Goal: Complete application form: Complete application form

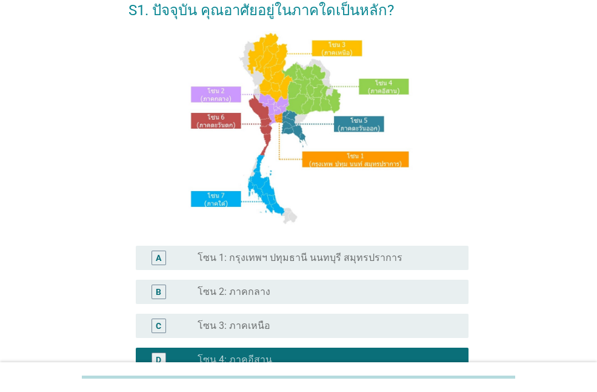
scroll to position [109, 0]
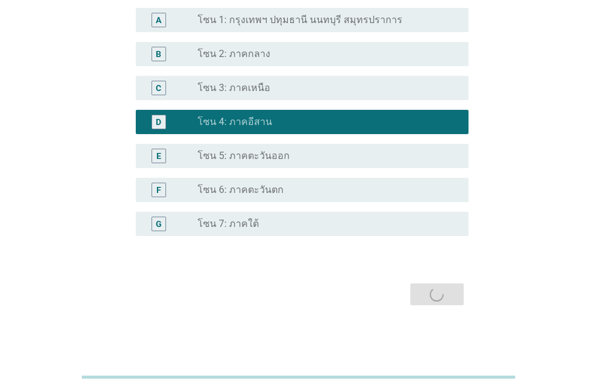
scroll to position [0, 0]
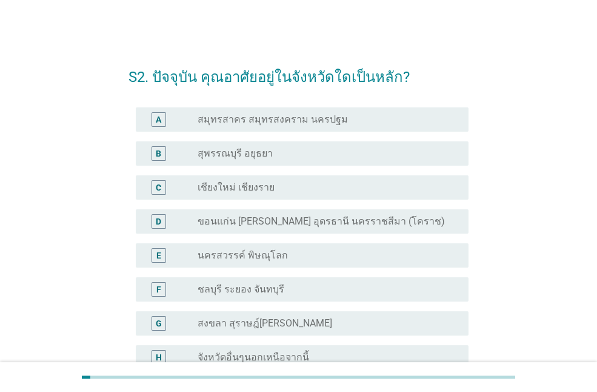
click at [260, 219] on label "ขอนแก่น [PERSON_NAME] อุดรธานี นครราชสีมา (โคราช)" at bounding box center [321, 221] width 247 height 12
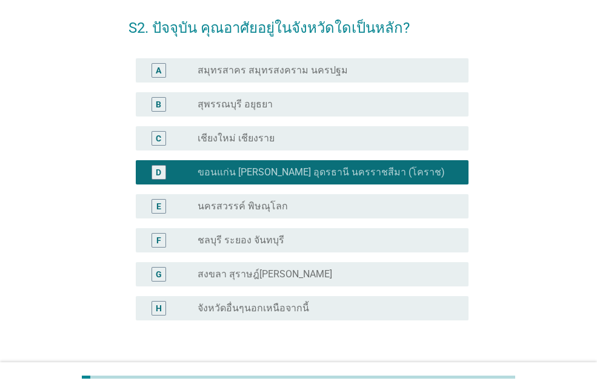
scroll to position [133, 0]
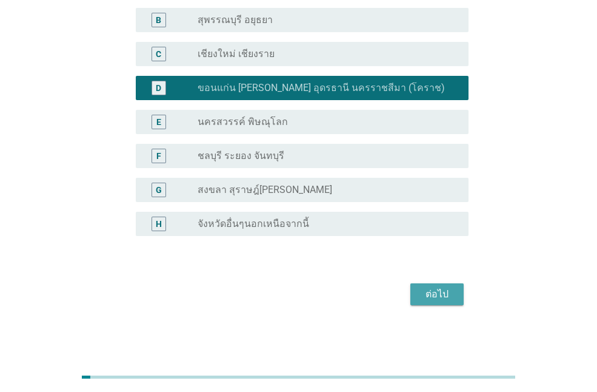
click at [452, 289] on div "ต่อไป" at bounding box center [437, 294] width 34 height 15
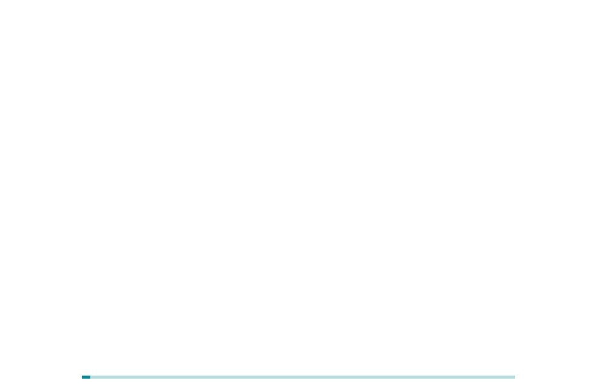
scroll to position [0, 0]
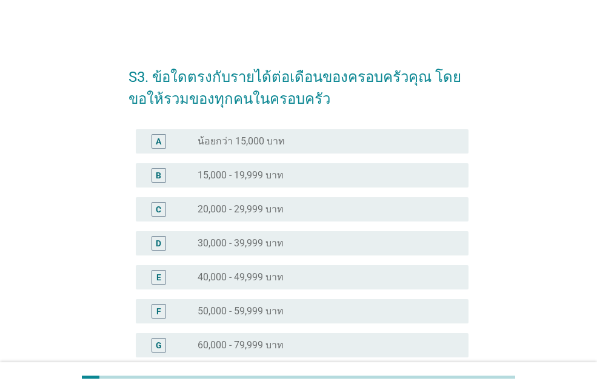
click at [270, 241] on label "30,000 - 39,999 บาท" at bounding box center [241, 243] width 86 height 12
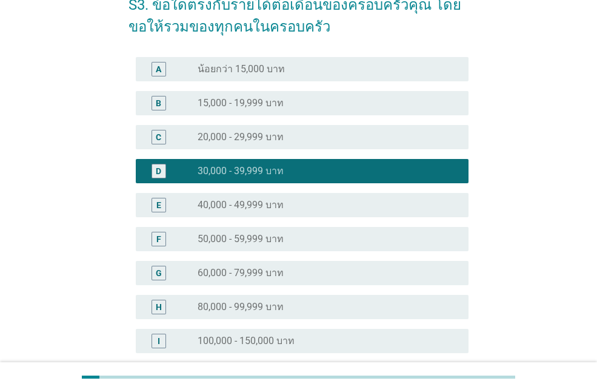
scroll to position [257, 0]
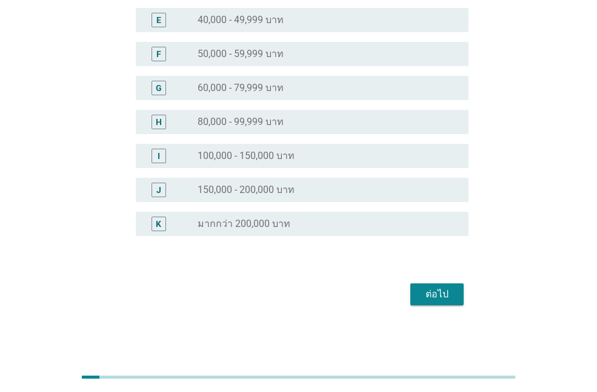
click at [429, 299] on div "ต่อไป" at bounding box center [437, 294] width 34 height 15
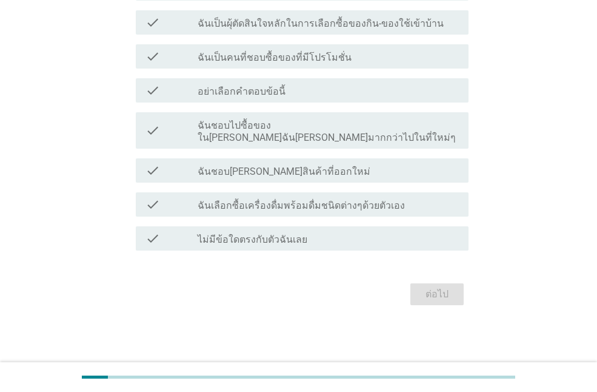
scroll to position [0, 0]
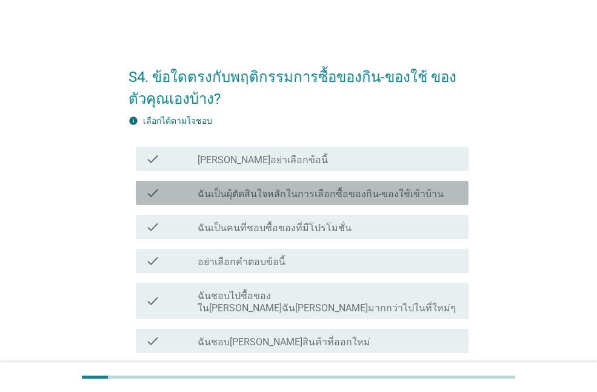
click at [372, 198] on label "ฉันเป็นผุ้ตัดสินใจหลักในการเลือกซื้อของกิน-ของใช้เข้าบ้าน" at bounding box center [321, 194] width 246 height 12
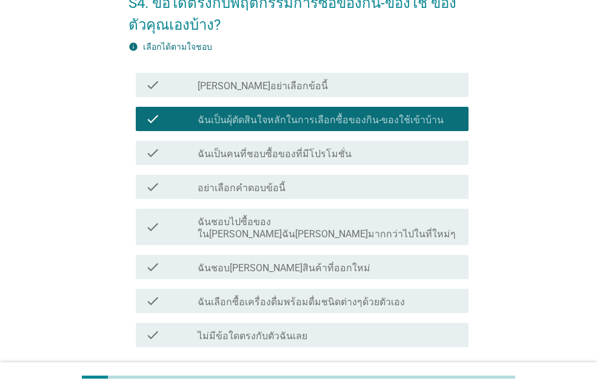
scroll to position [158, 0]
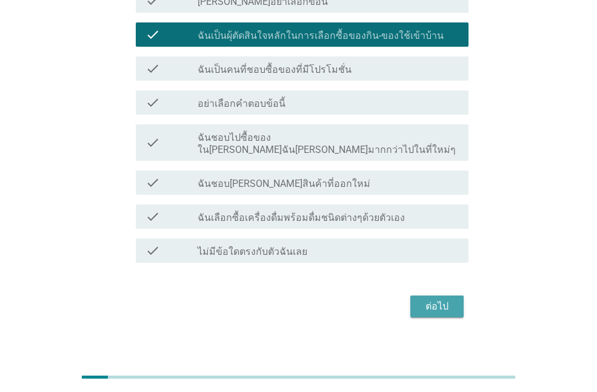
click at [452, 299] on div "ต่อไป" at bounding box center [437, 306] width 34 height 15
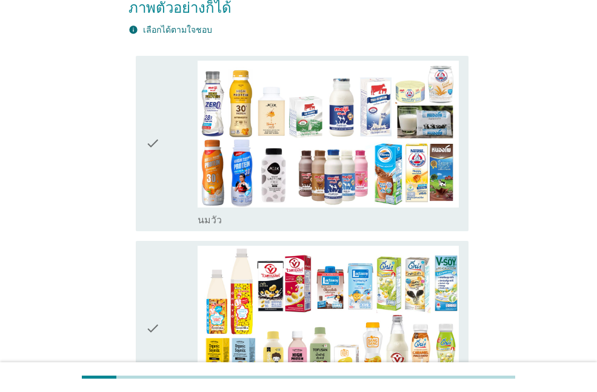
scroll to position [182, 0]
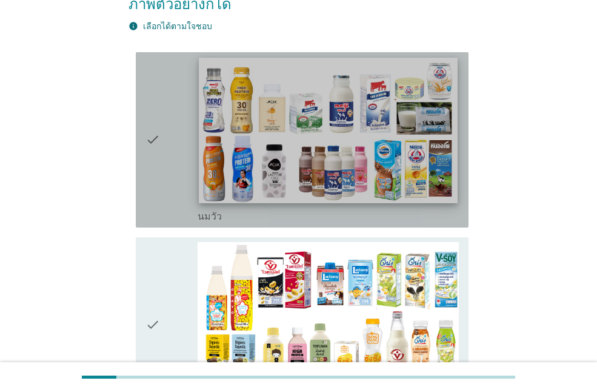
click at [338, 139] on img at bounding box center [328, 131] width 258 height 146
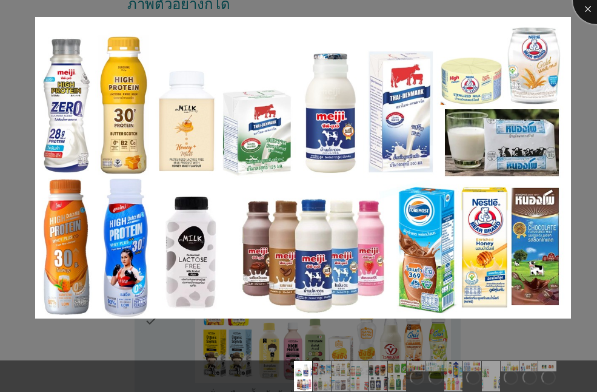
click at [589, 9] on div at bounding box center [597, 0] width 49 height 49
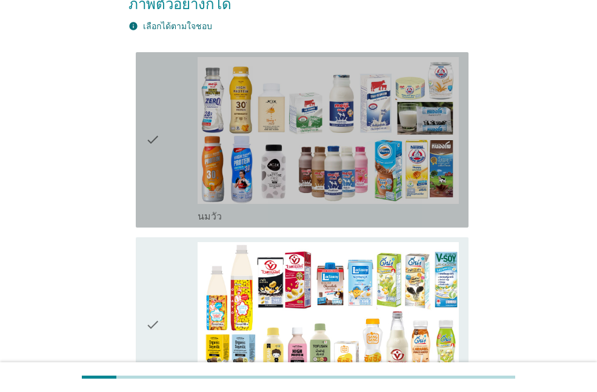
click at [158, 116] on icon "check" at bounding box center [153, 140] width 15 height 166
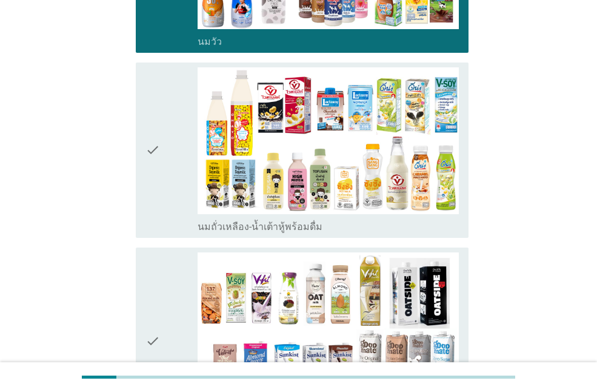
scroll to position [364, 0]
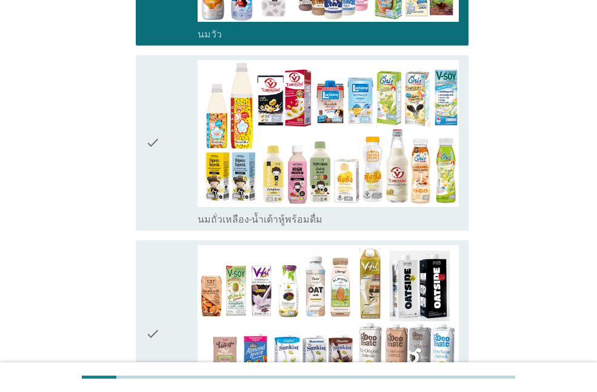
click at [153, 118] on icon "check" at bounding box center [153, 143] width 15 height 166
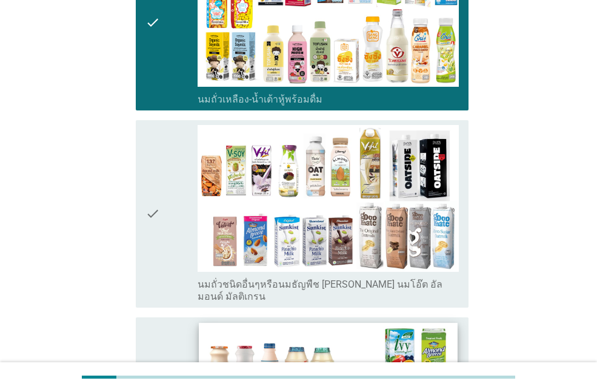
scroll to position [667, 0]
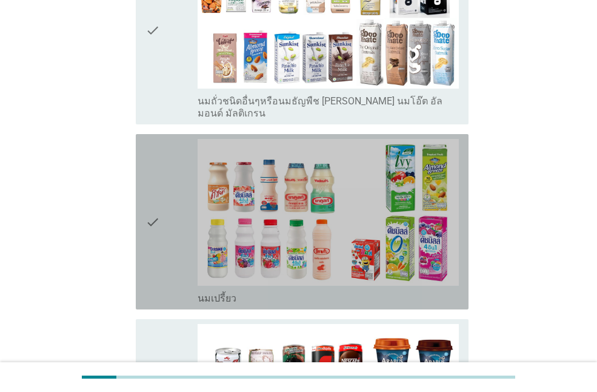
click at [150, 188] on icon "check" at bounding box center [153, 222] width 15 height 166
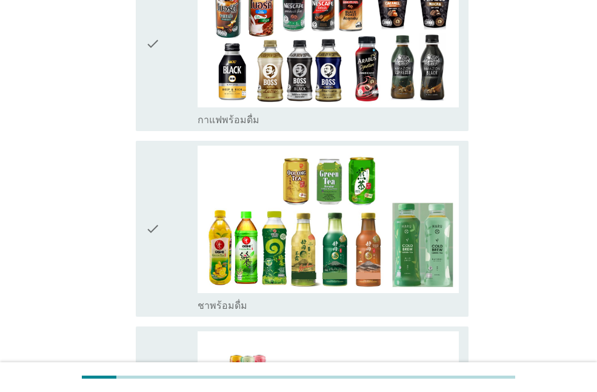
scroll to position [1031, 0]
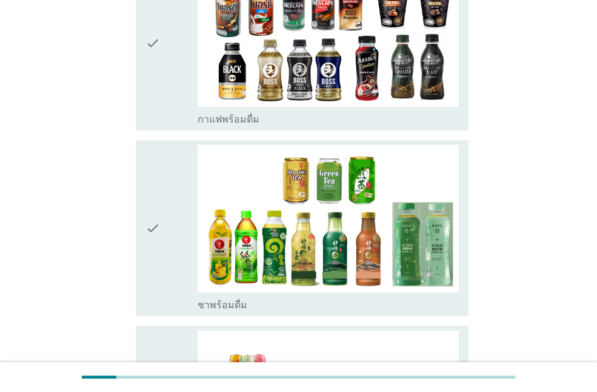
click at [156, 190] on icon "check" at bounding box center [153, 228] width 15 height 166
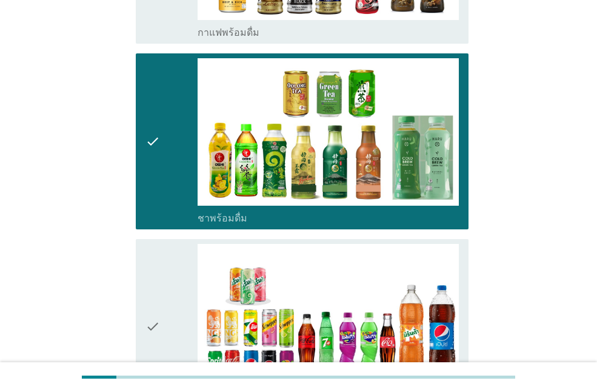
scroll to position [1273, 0]
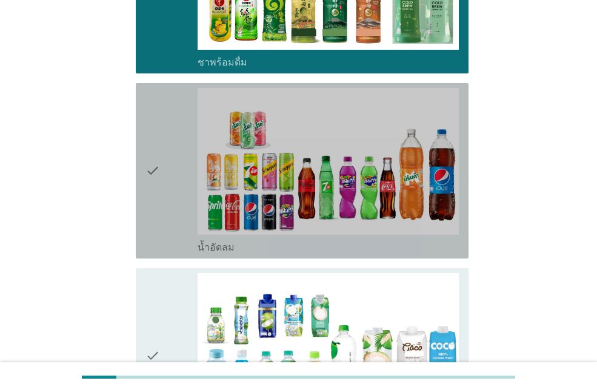
click at [153, 133] on icon "check" at bounding box center [153, 171] width 15 height 166
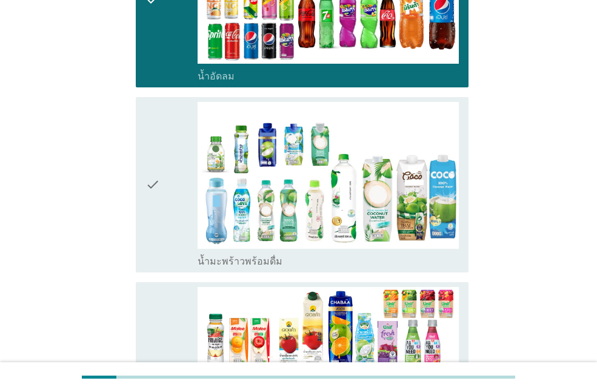
scroll to position [1455, 0]
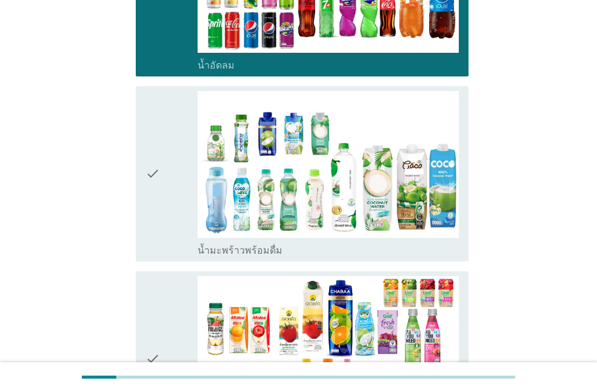
click at [152, 133] on icon "check" at bounding box center [153, 174] width 15 height 166
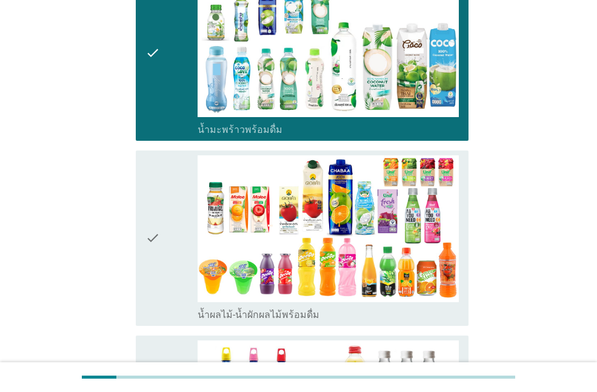
scroll to position [1576, 0]
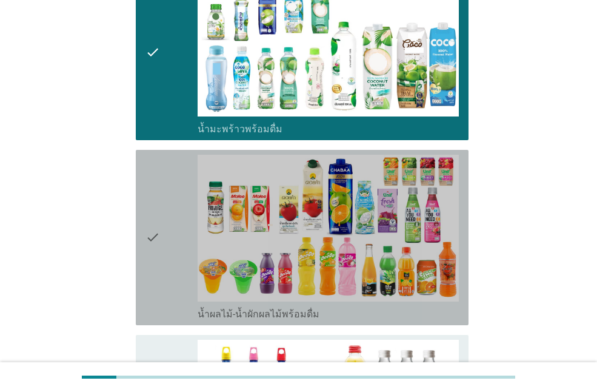
click at [149, 201] on icon "check" at bounding box center [153, 238] width 15 height 166
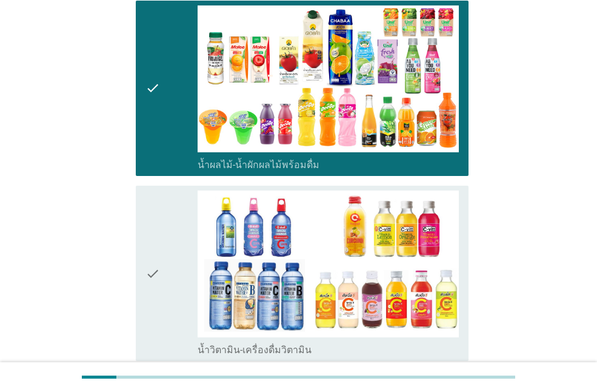
scroll to position [1819, 0]
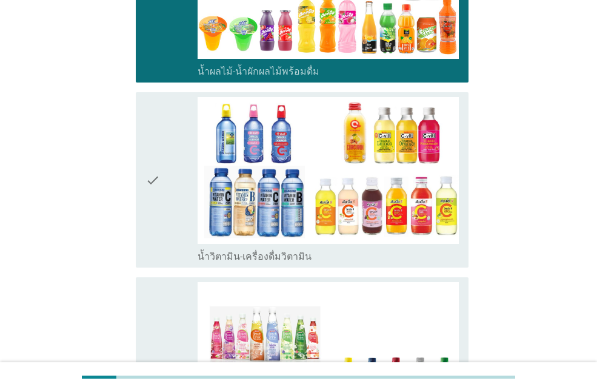
click at [153, 144] on icon "check" at bounding box center [153, 180] width 15 height 166
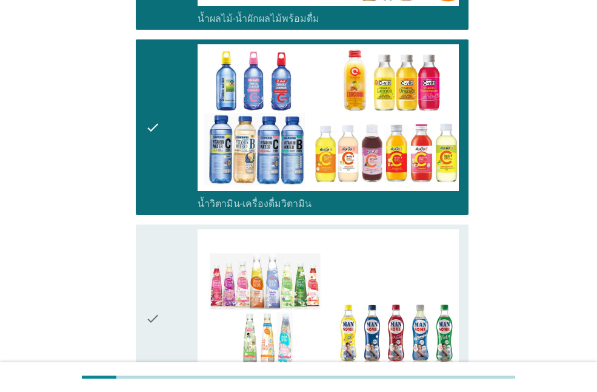
scroll to position [2001, 0]
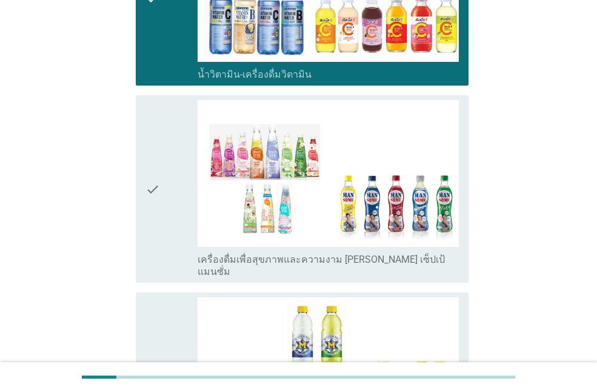
click at [152, 146] on icon "check" at bounding box center [153, 189] width 15 height 178
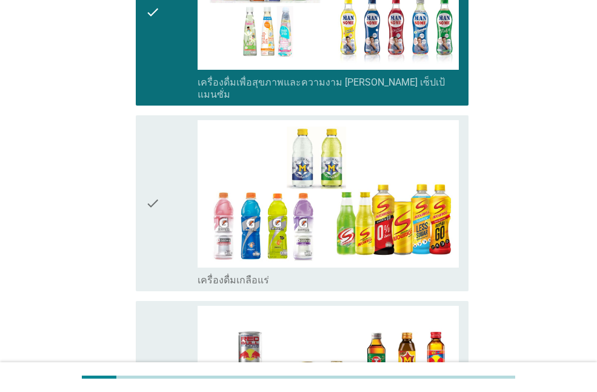
scroll to position [2183, 0]
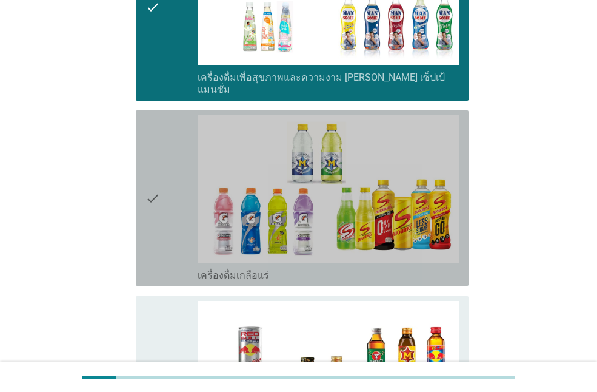
click at [150, 158] on icon "check" at bounding box center [153, 198] width 15 height 166
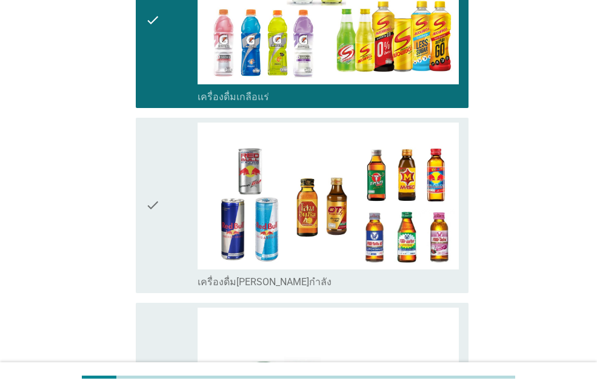
scroll to position [2365, 0]
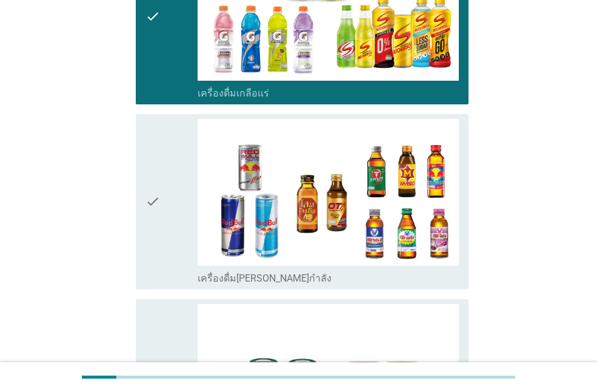
click at [153, 162] on icon "check" at bounding box center [153, 202] width 15 height 166
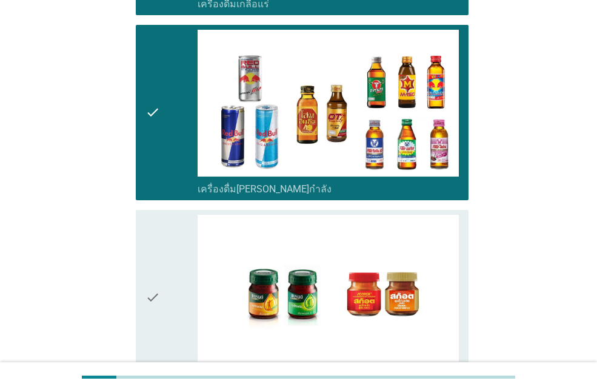
scroll to position [2576, 0]
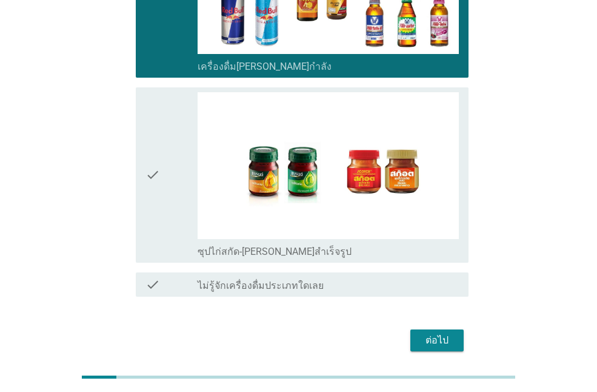
click at [149, 143] on icon "check" at bounding box center [153, 175] width 15 height 166
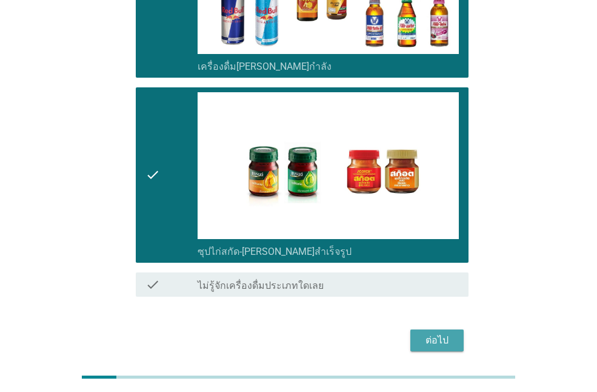
click at [432, 333] on div "ต่อไป" at bounding box center [437, 340] width 34 height 15
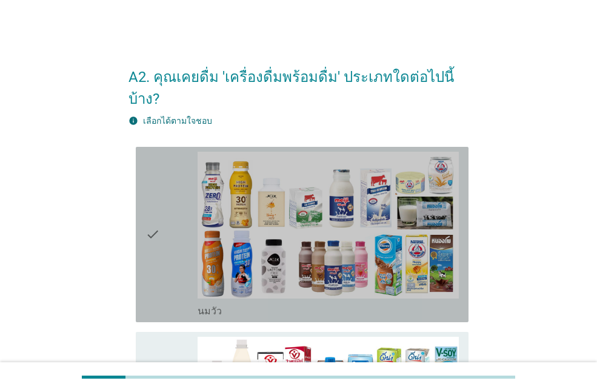
click at [153, 214] on icon "check" at bounding box center [153, 235] width 15 height 166
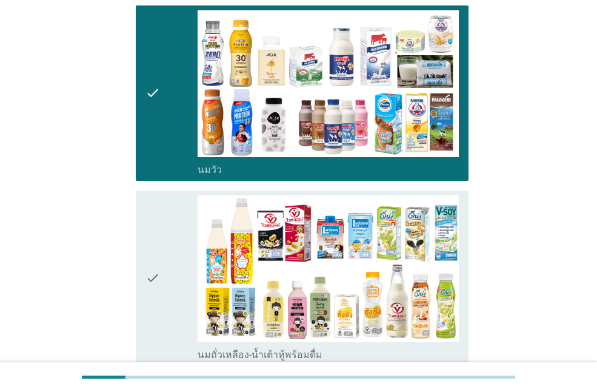
scroll to position [182, 0]
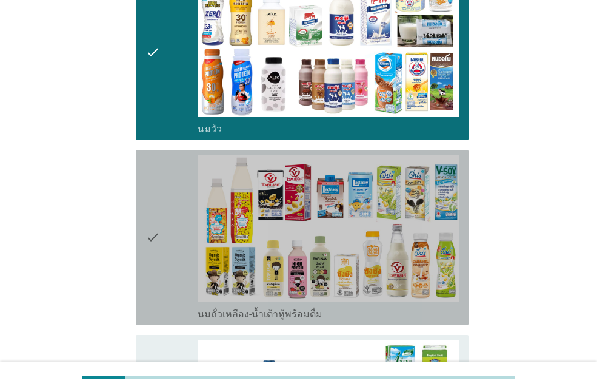
click at [159, 212] on icon "check" at bounding box center [153, 238] width 15 height 166
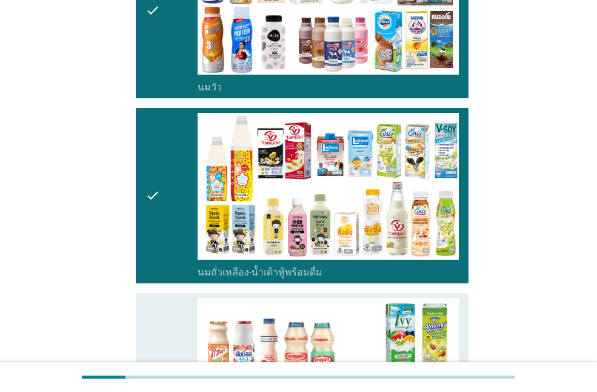
scroll to position [303, 0]
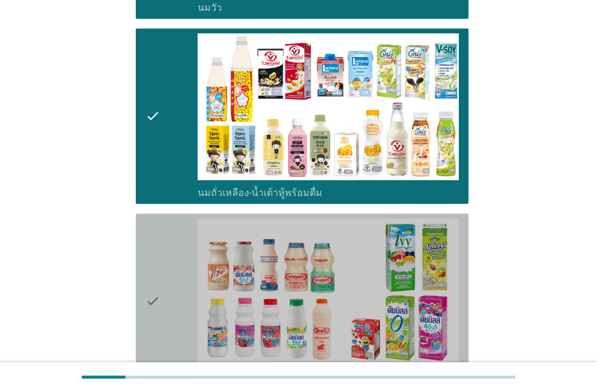
click at [152, 273] on icon "check" at bounding box center [153, 301] width 15 height 166
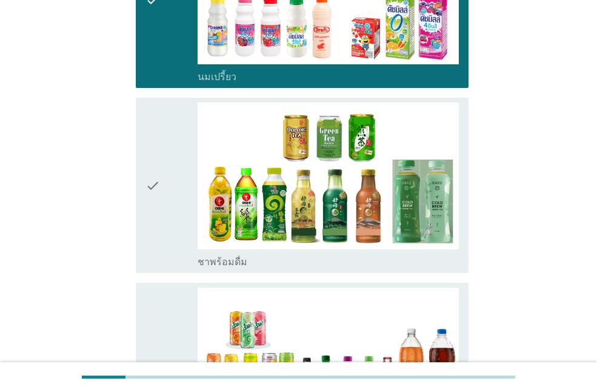
scroll to position [606, 0]
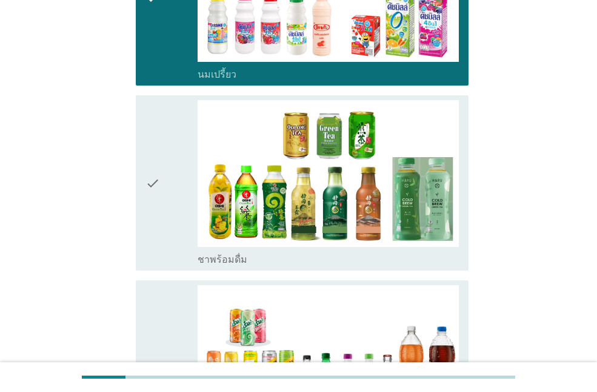
click at [153, 159] on icon "check" at bounding box center [153, 183] width 15 height 166
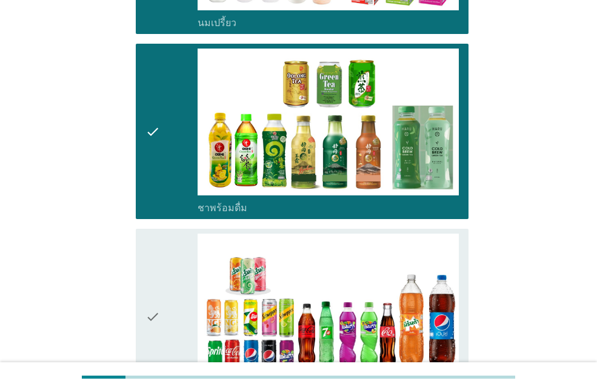
scroll to position [728, 0]
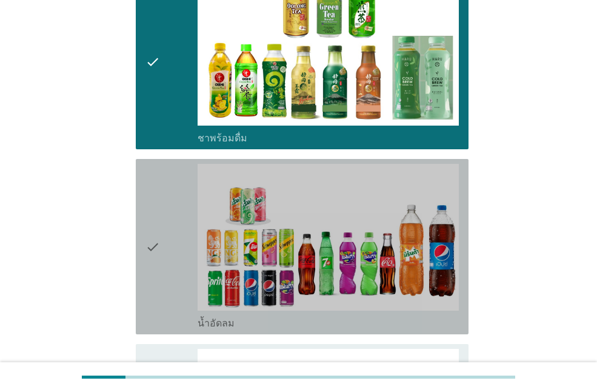
click at [146, 226] on icon "check" at bounding box center [153, 247] width 15 height 166
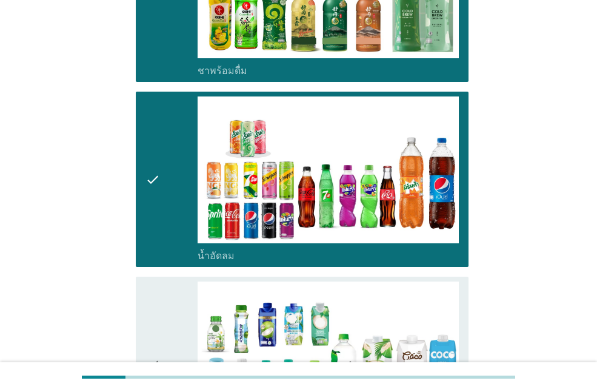
scroll to position [909, 0]
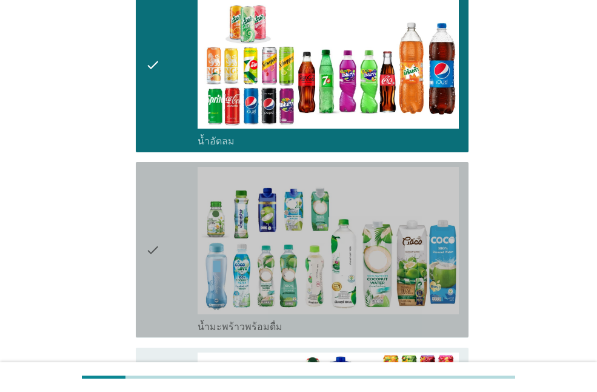
click at [155, 229] on icon "check" at bounding box center [153, 250] width 15 height 166
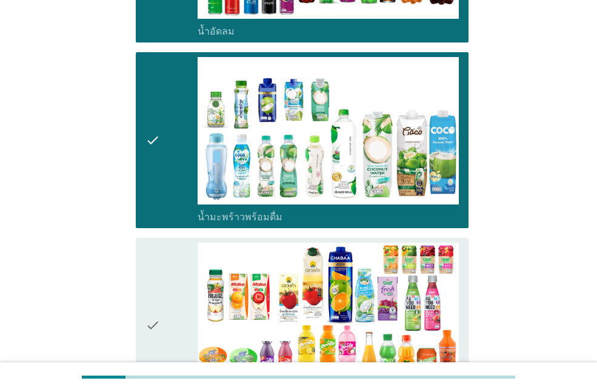
scroll to position [1031, 0]
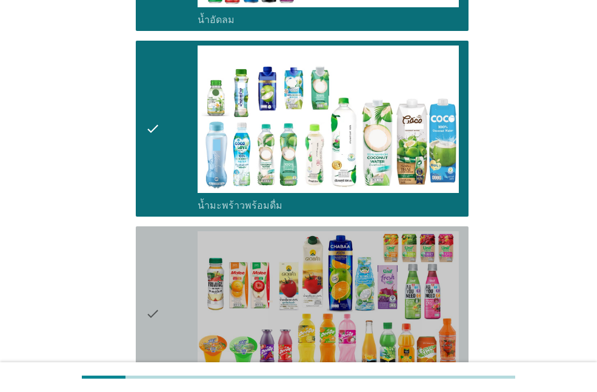
click at [154, 287] on icon "check" at bounding box center [153, 314] width 15 height 166
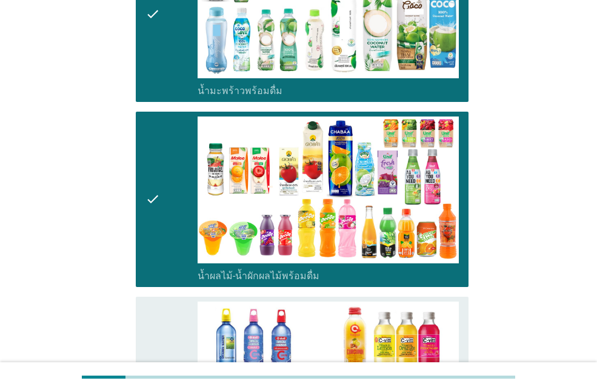
scroll to position [1213, 0]
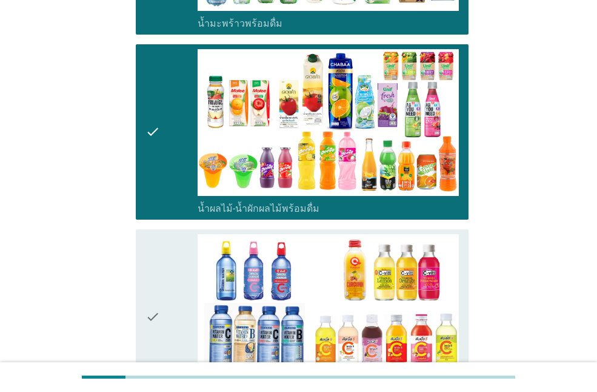
click at [149, 297] on icon "check" at bounding box center [153, 317] width 15 height 166
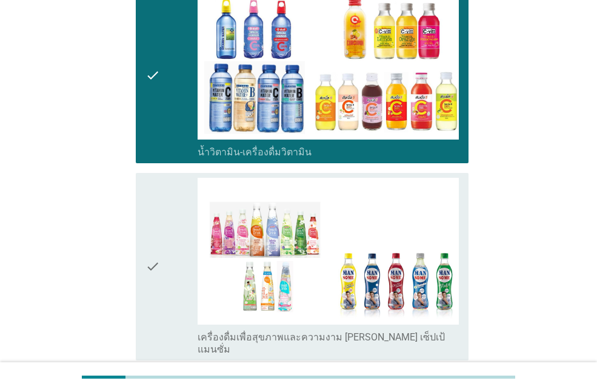
scroll to position [1455, 0]
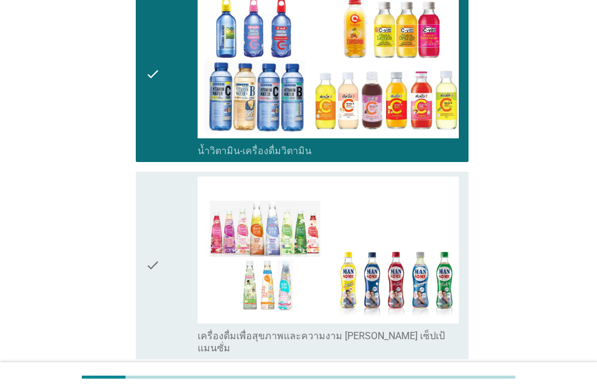
click at [158, 233] on icon "check" at bounding box center [153, 265] width 15 height 178
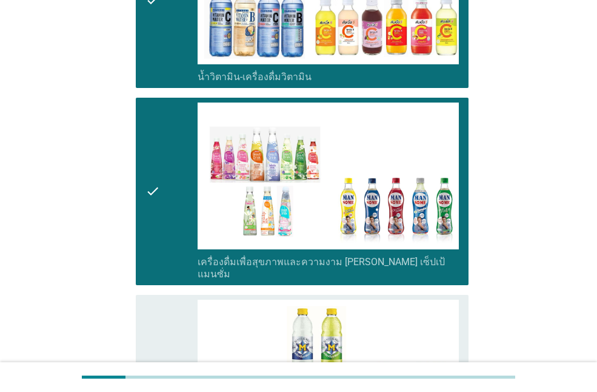
scroll to position [1576, 0]
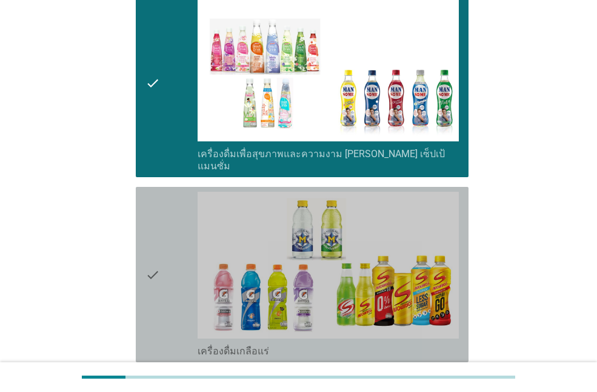
click at [156, 247] on icon "check" at bounding box center [153, 275] width 15 height 166
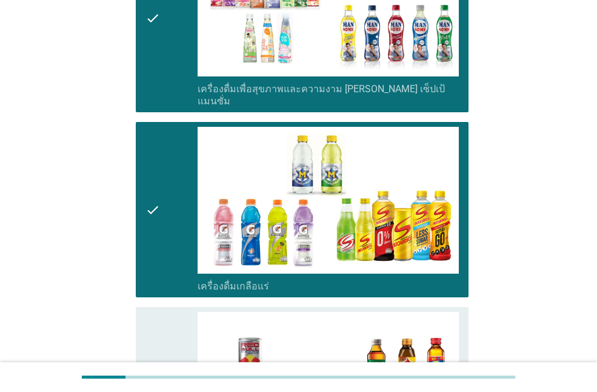
scroll to position [1819, 0]
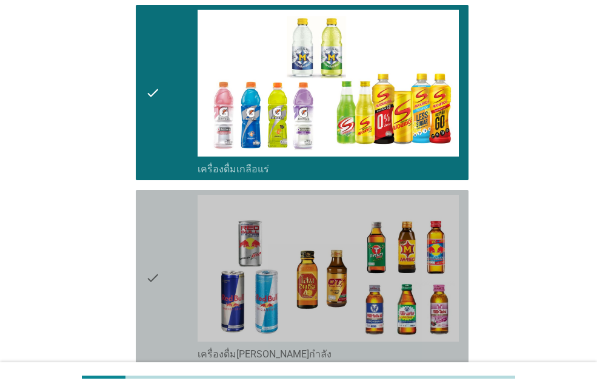
click at [158, 246] on icon "check" at bounding box center [153, 278] width 15 height 166
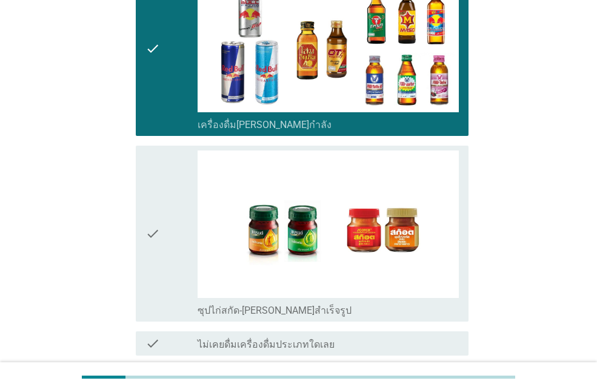
scroll to position [2062, 0]
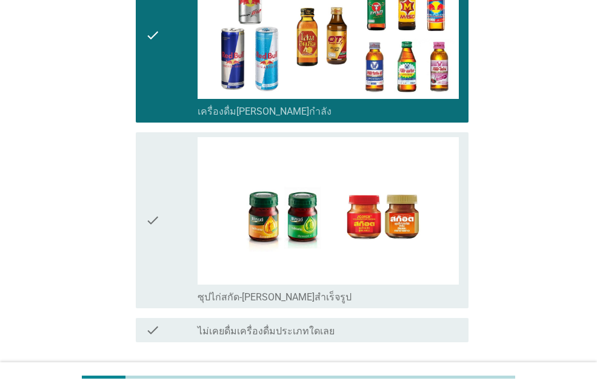
click at [451, 378] on div "ต่อไป" at bounding box center [437, 385] width 34 height 15
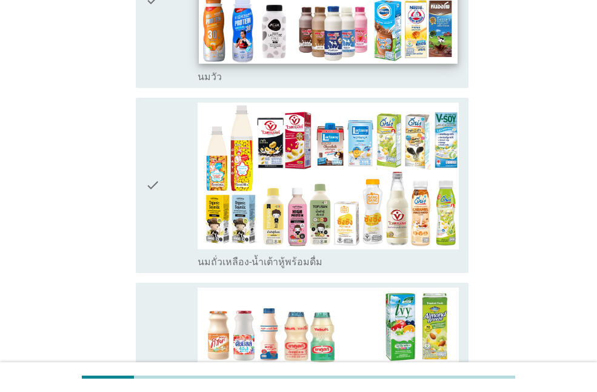
scroll to position [243, 0]
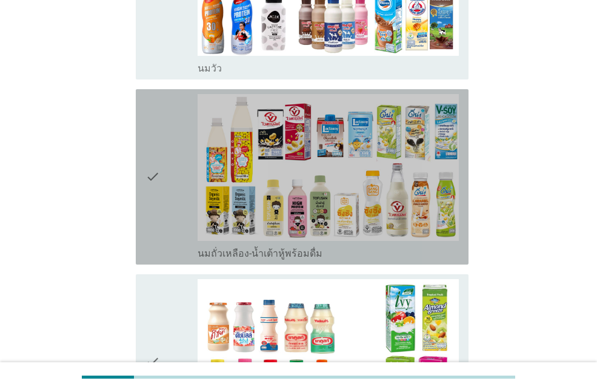
click at [157, 175] on icon "check" at bounding box center [153, 177] width 15 height 166
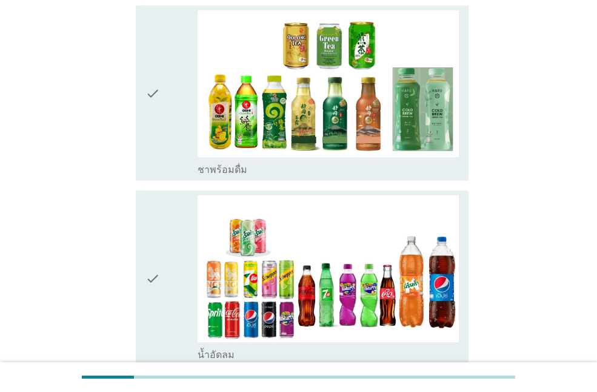
scroll to position [728, 0]
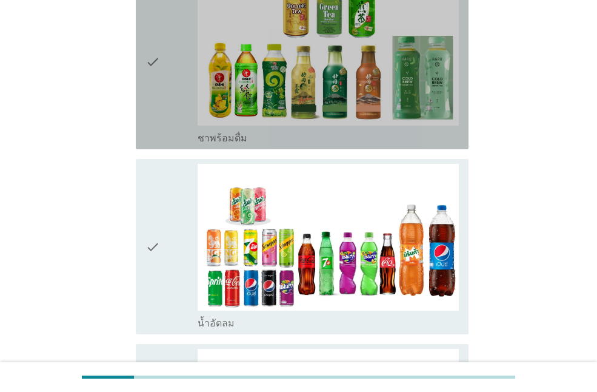
click at [149, 67] on icon "check" at bounding box center [153, 62] width 15 height 166
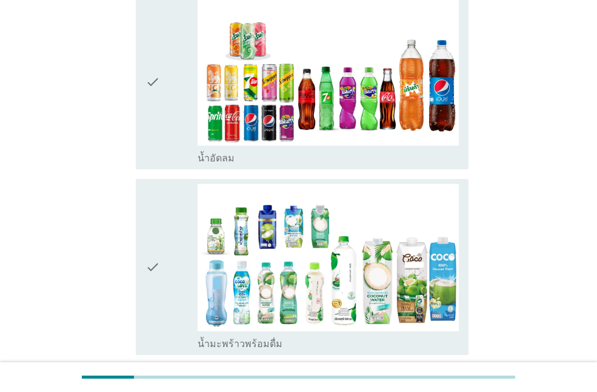
scroll to position [909, 0]
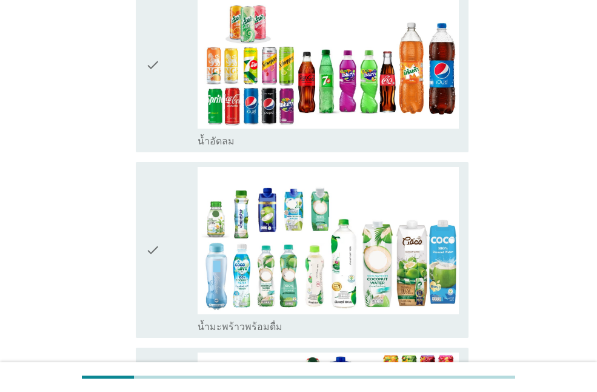
click at [157, 69] on icon "check" at bounding box center [153, 65] width 15 height 166
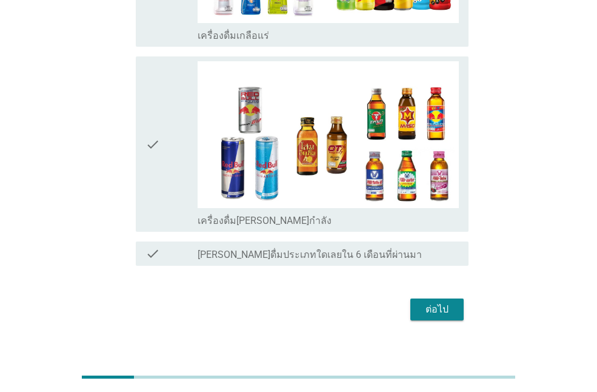
scroll to position [1956, 0]
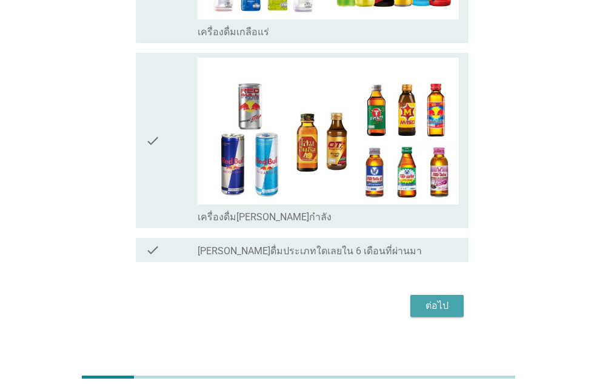
click at [433, 298] on div "ต่อไป" at bounding box center [437, 305] width 34 height 15
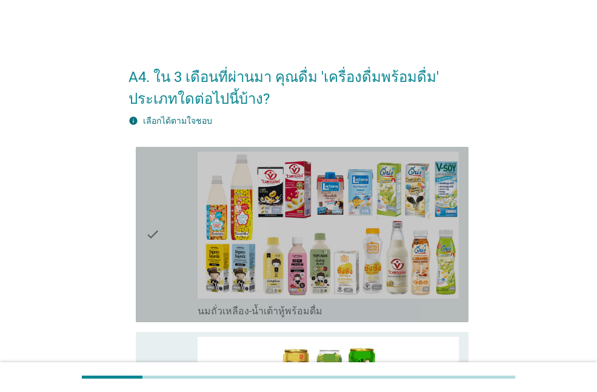
click at [153, 233] on icon "check" at bounding box center [153, 235] width 15 height 166
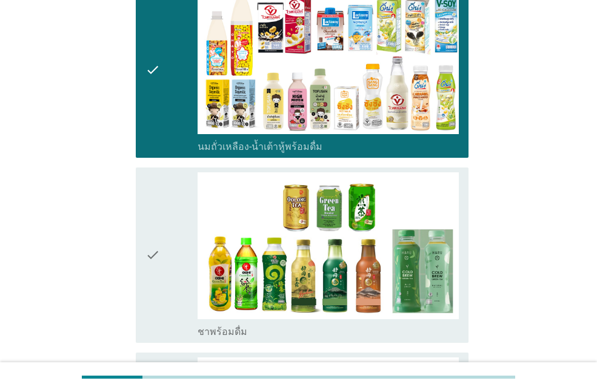
scroll to position [182, 0]
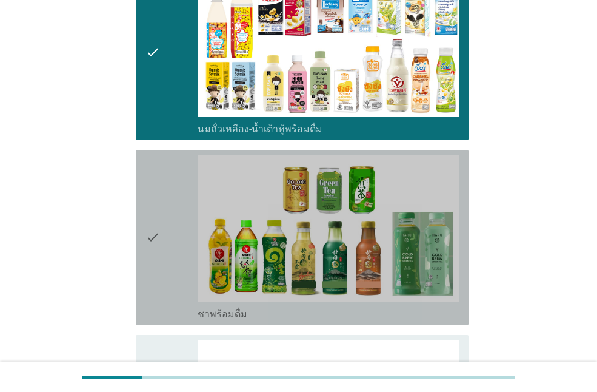
click at [160, 243] on icon "check" at bounding box center [153, 238] width 15 height 166
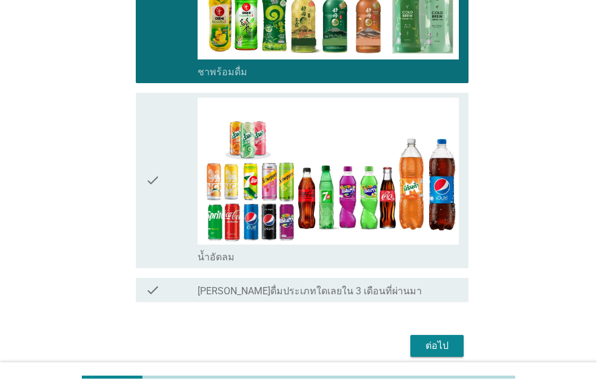
scroll to position [424, 0]
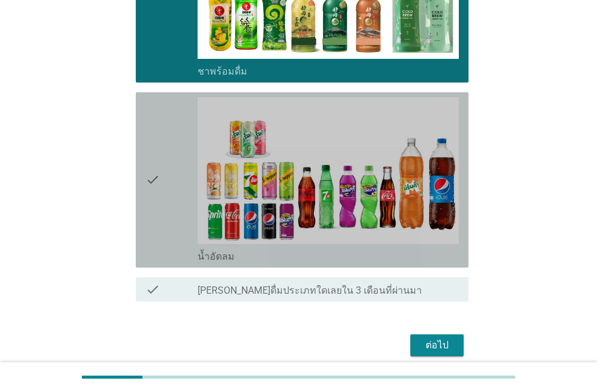
click at [149, 186] on icon "check" at bounding box center [153, 180] width 15 height 166
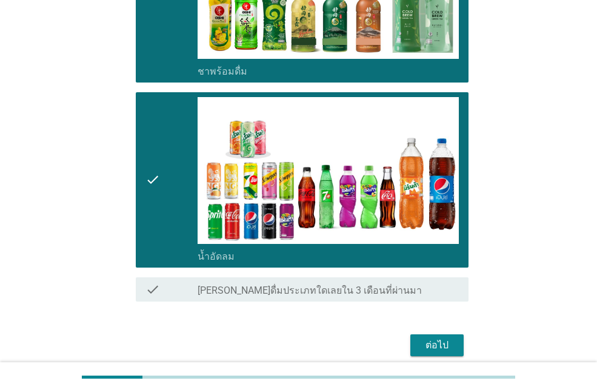
click at [440, 346] on div "ต่อไป" at bounding box center [437, 345] width 34 height 15
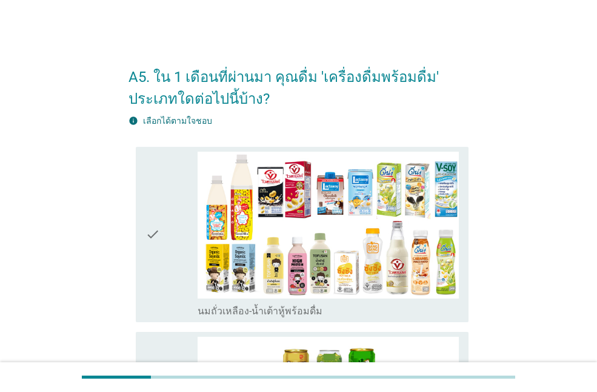
click at [160, 237] on icon "check" at bounding box center [153, 235] width 15 height 166
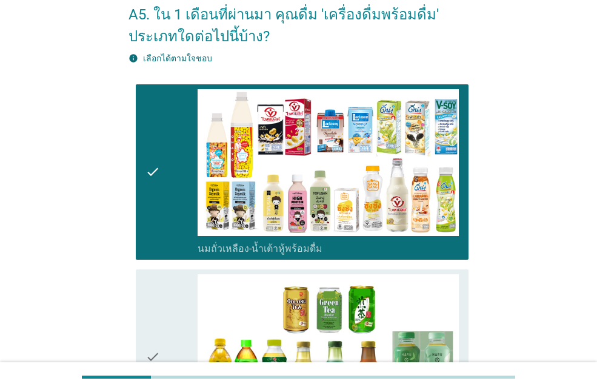
scroll to position [182, 0]
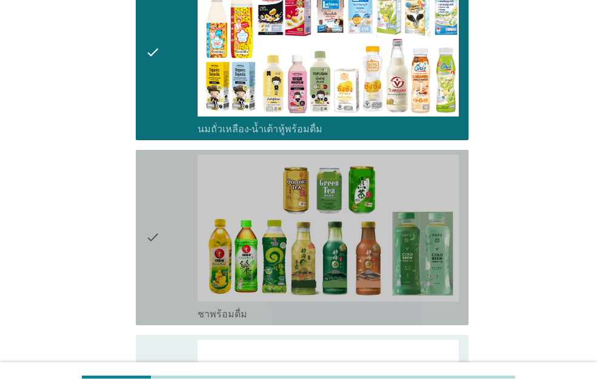
click at [158, 230] on icon "check" at bounding box center [153, 238] width 15 height 166
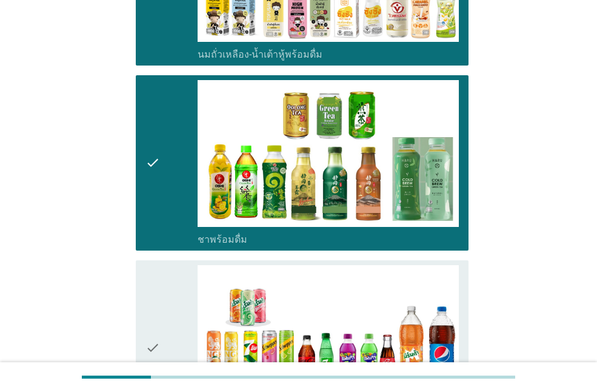
scroll to position [424, 0]
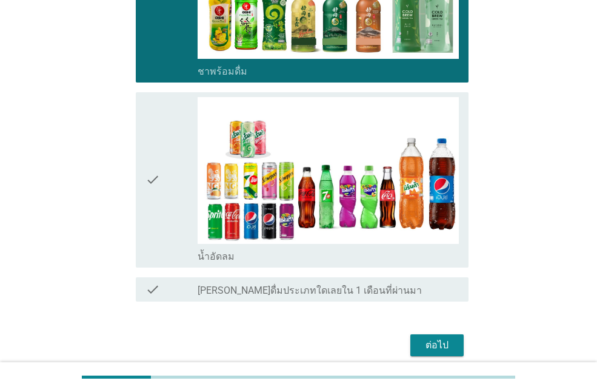
click at [158, 179] on icon "check" at bounding box center [153, 180] width 15 height 166
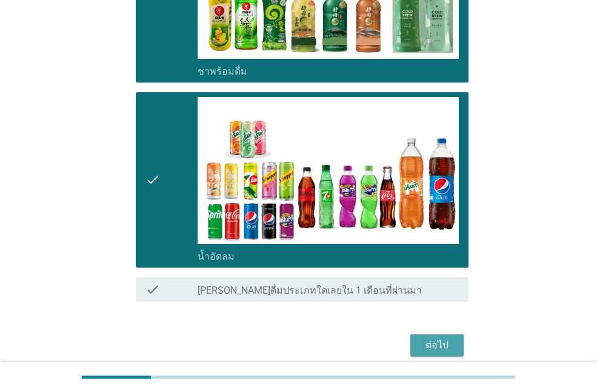
click at [456, 340] on button "ต่อไป" at bounding box center [436, 345] width 53 height 22
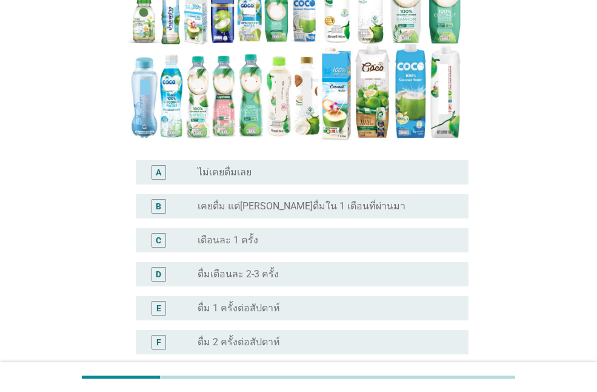
scroll to position [243, 0]
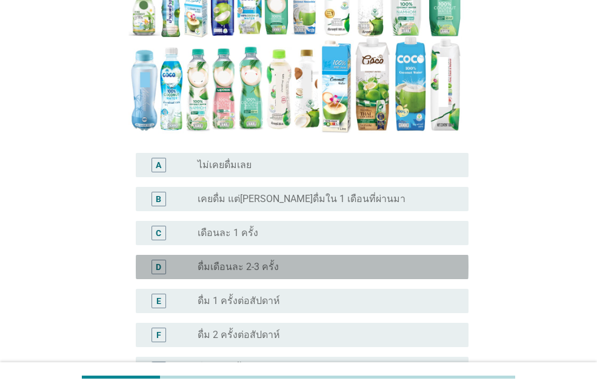
click at [286, 261] on div "radio_button_unchecked ดื่มเดือนละ 2-3 ครั้ง" at bounding box center [324, 267] width 252 height 12
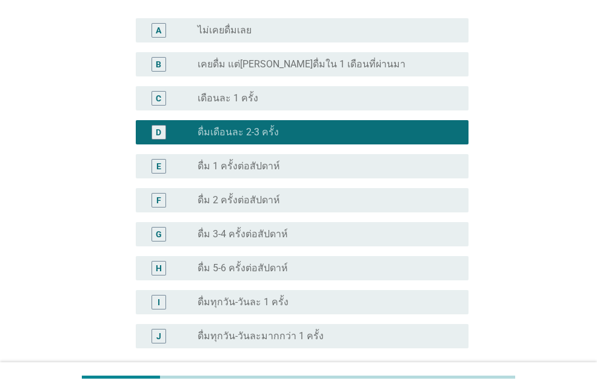
scroll to position [467, 0]
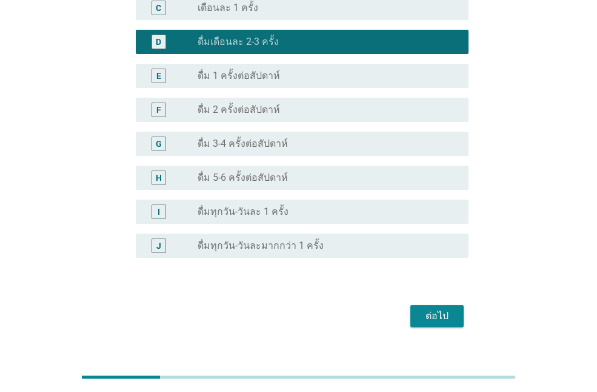
click at [427, 309] on div "ต่อไป" at bounding box center [437, 316] width 34 height 15
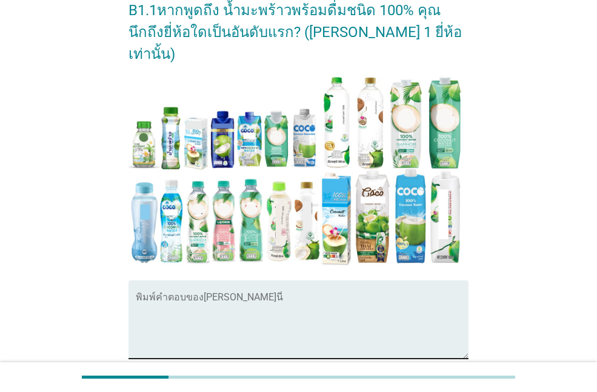
scroll to position [243, 0]
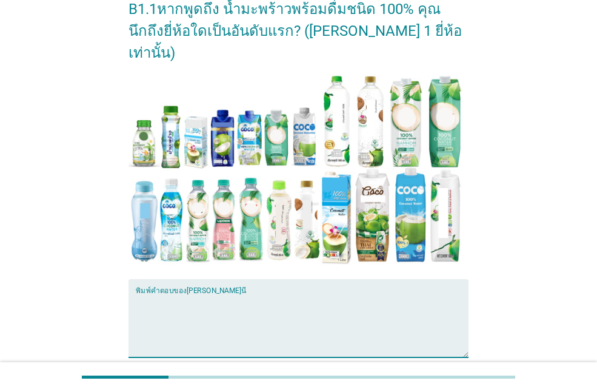
click at [230, 293] on textarea "พิมพ์คำตอบของคุณ ที่นี่" at bounding box center [302, 325] width 333 height 64
type textarea "โคโค่แม็ก"
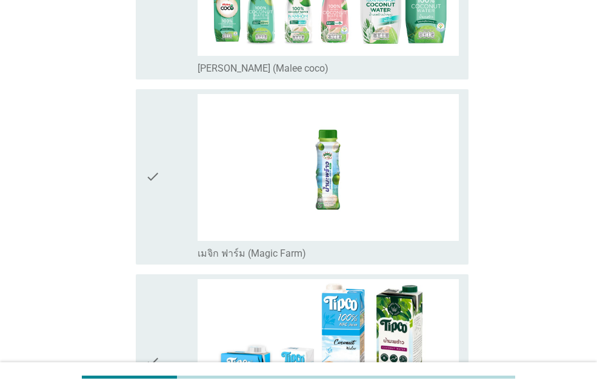
scroll to position [0, 0]
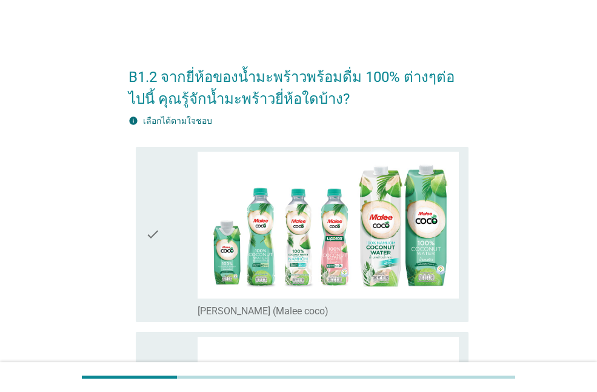
click at [212, 164] on div "check_box_outline_blank [PERSON_NAME] (Malee coco)" at bounding box center [328, 235] width 261 height 166
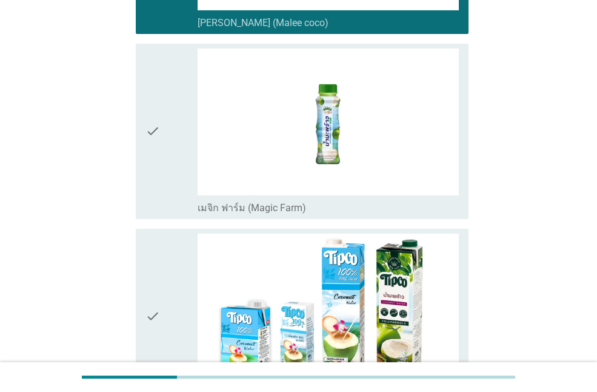
scroll to position [364, 0]
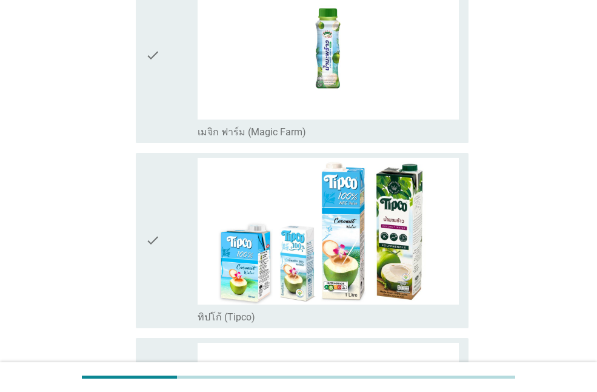
click at [155, 238] on icon "check" at bounding box center [153, 241] width 15 height 166
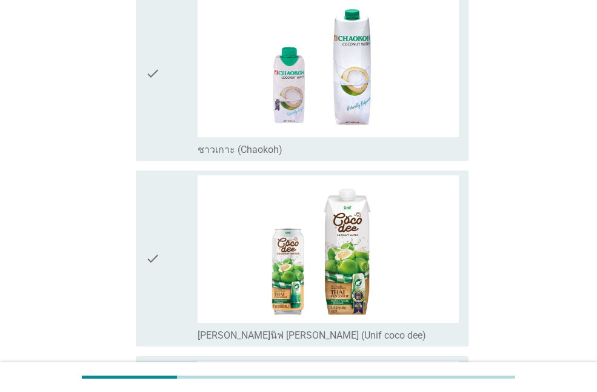
scroll to position [909, 0]
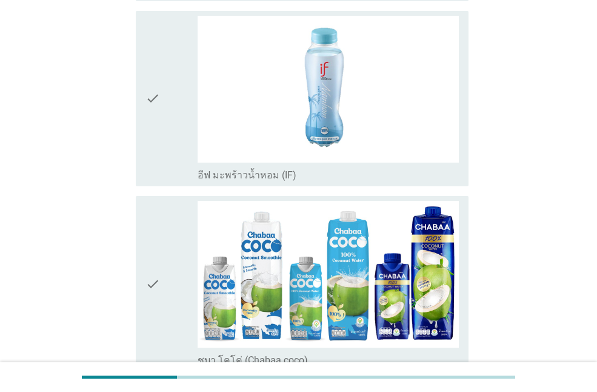
scroll to position [1637, 0]
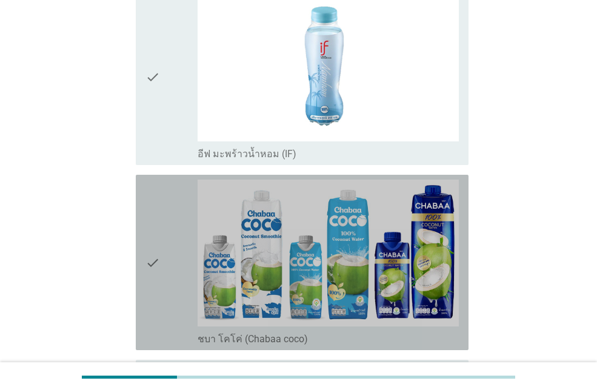
click at [152, 179] on icon "check" at bounding box center [153, 262] width 15 height 166
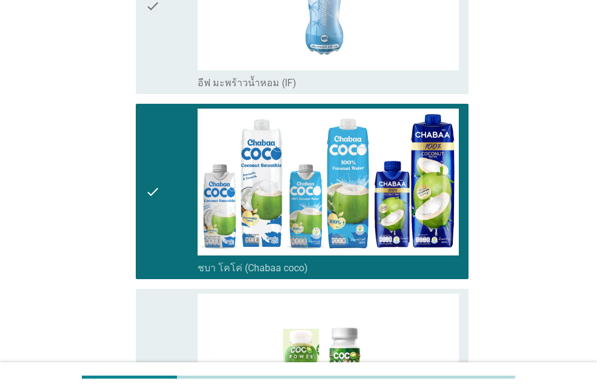
scroll to position [1880, 0]
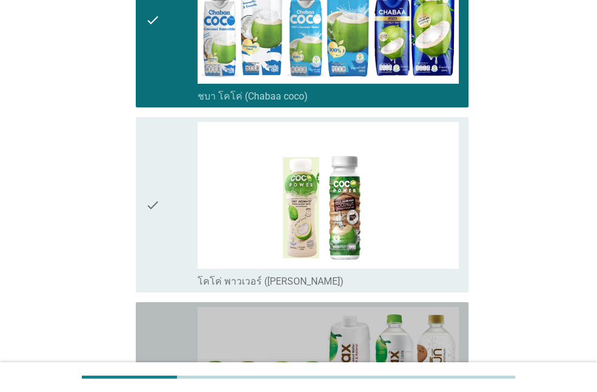
click at [153, 307] on icon "check" at bounding box center [153, 390] width 15 height 166
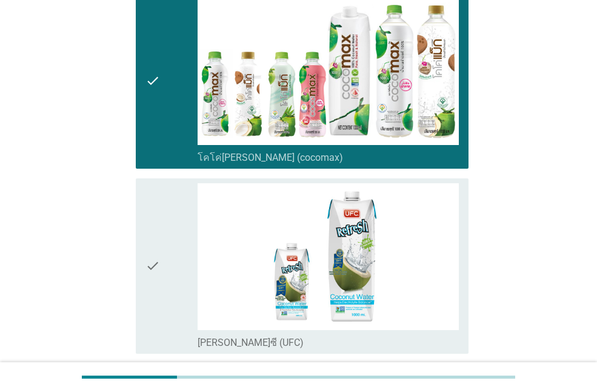
scroll to position [2189, 0]
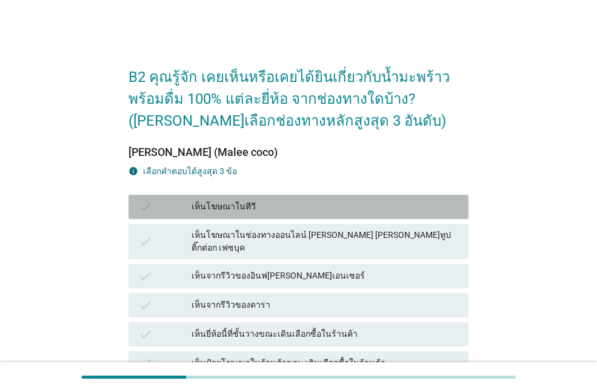
click at [220, 205] on div "เห็นโฆษณาในทีวี" at bounding box center [325, 206] width 267 height 15
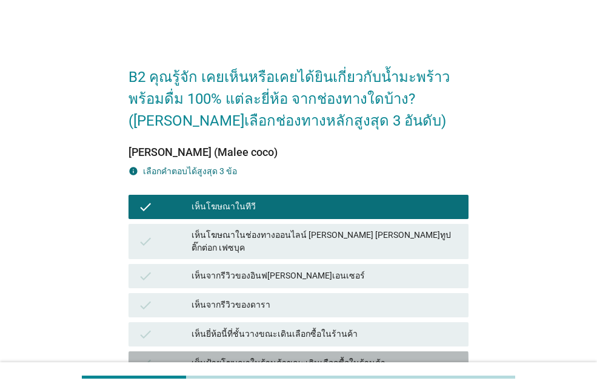
click at [234, 356] on div "เห็นป้ายโฆษณาในร้านค้าขณะเดินเลือกซื้อในร้านค้า" at bounding box center [325, 363] width 267 height 15
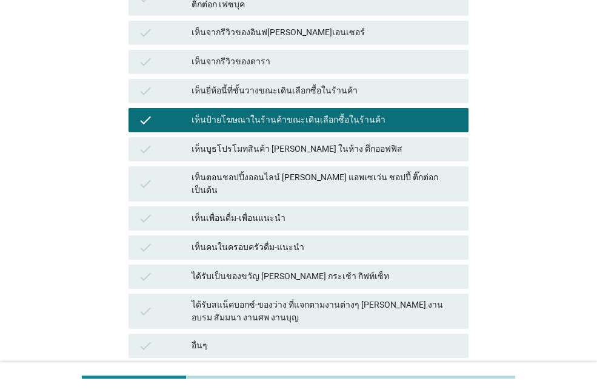
scroll to position [303, 0]
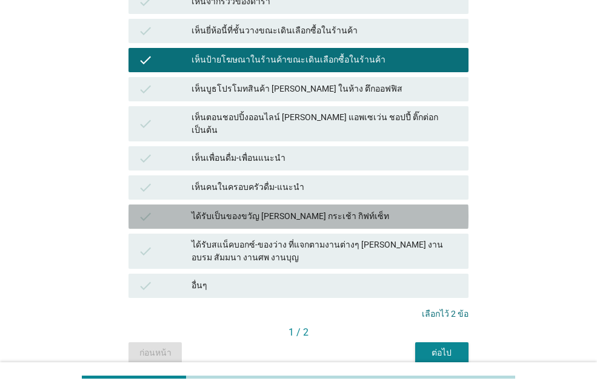
click at [233, 209] on div "ได้รับเป็นของขวัญ [PERSON_NAME] กระเช้า กิฟท์เซ็ท" at bounding box center [325, 216] width 267 height 15
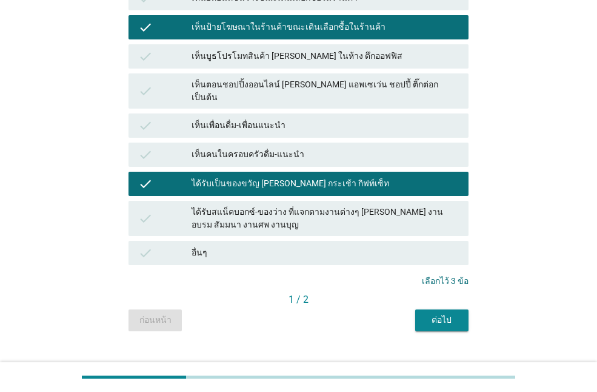
scroll to position [337, 0]
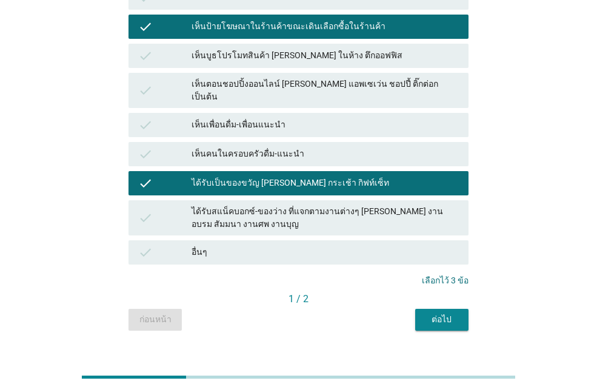
click at [446, 313] on div "ต่อไป" at bounding box center [442, 319] width 34 height 13
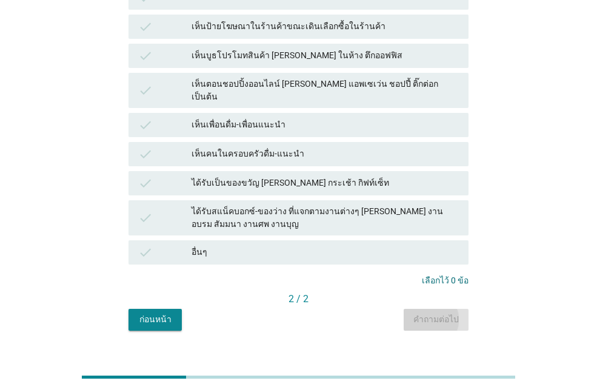
scroll to position [0, 0]
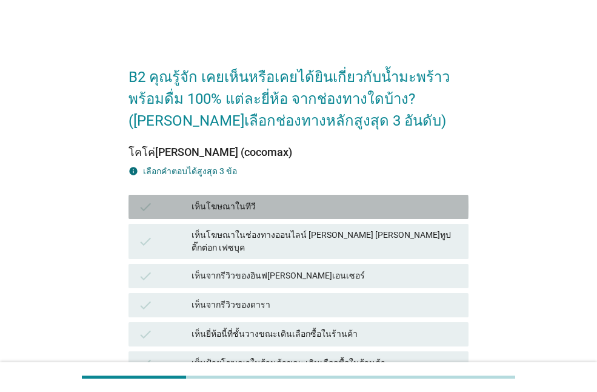
click at [238, 206] on div "เห็นโฆษณาในทีวี" at bounding box center [325, 206] width 267 height 15
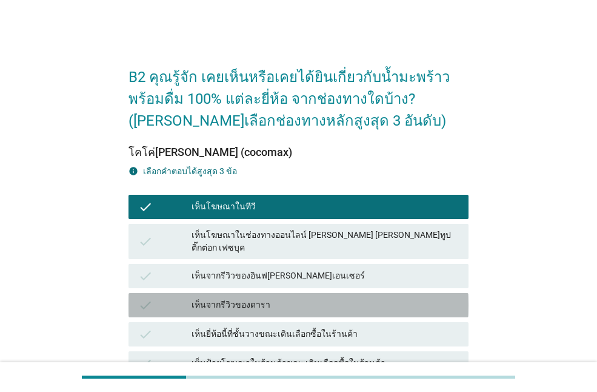
click at [233, 298] on div "เห็นจากรีวิวของดารา" at bounding box center [325, 305] width 267 height 15
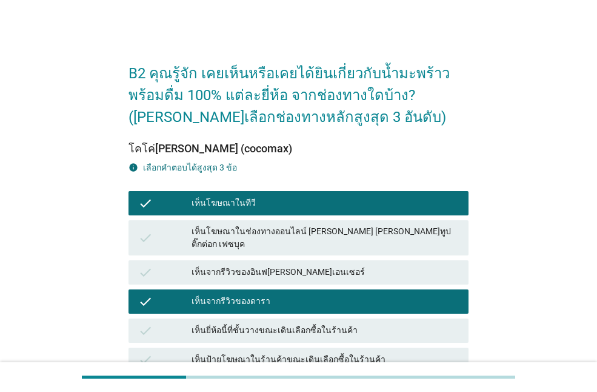
scroll to position [61, 0]
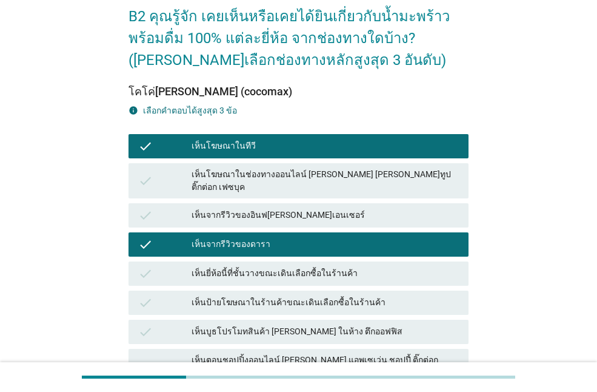
click at [240, 324] on div "เห็นบูธโปรโมทสินค้า [PERSON_NAME] ในห้าง ตึกออฟฟิส" at bounding box center [325, 331] width 267 height 15
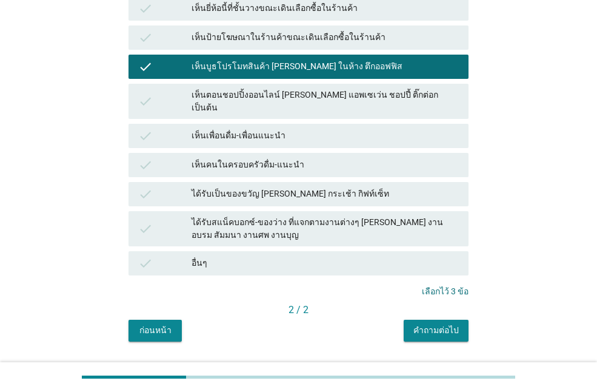
scroll to position [337, 0]
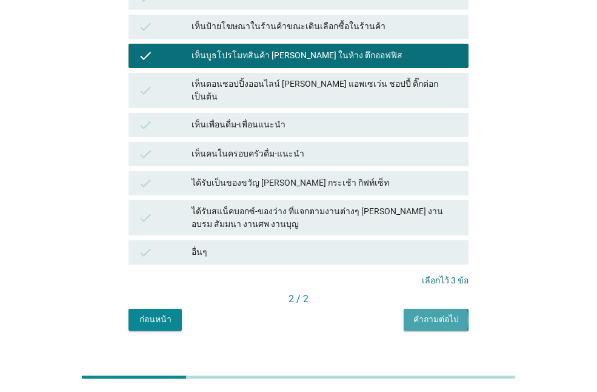
click at [415, 309] on button "คำถามต่อไป" at bounding box center [436, 320] width 65 height 22
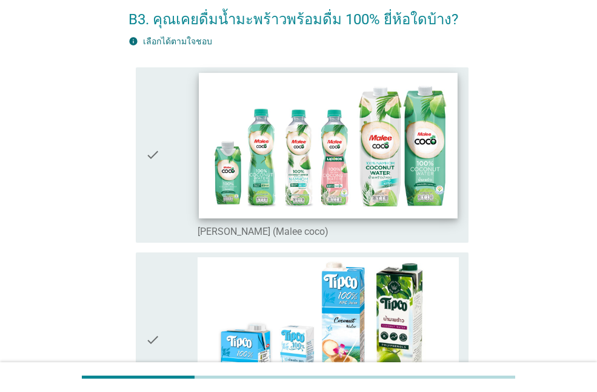
scroll to position [61, 0]
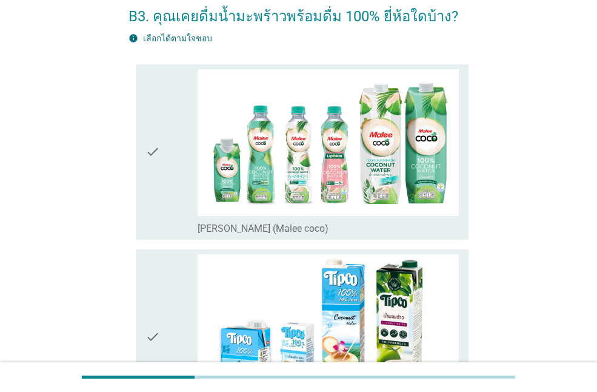
click at [149, 150] on icon "check" at bounding box center [153, 152] width 15 height 166
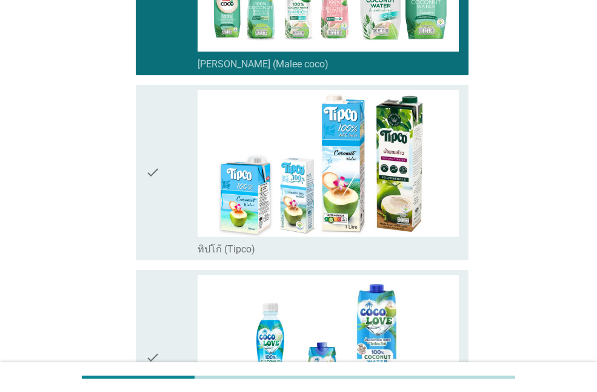
scroll to position [243, 0]
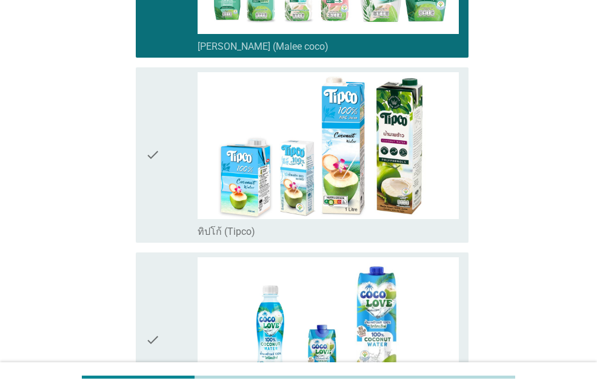
click at [159, 160] on icon "check" at bounding box center [153, 155] width 15 height 166
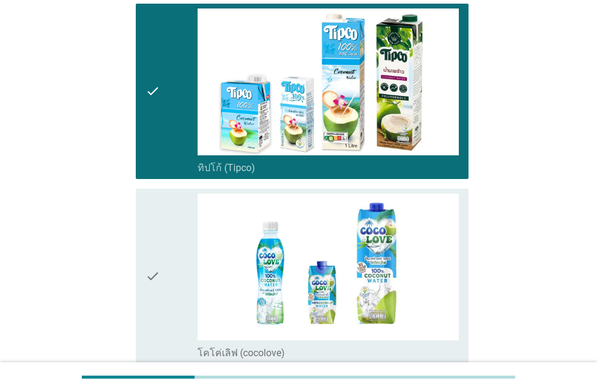
scroll to position [424, 0]
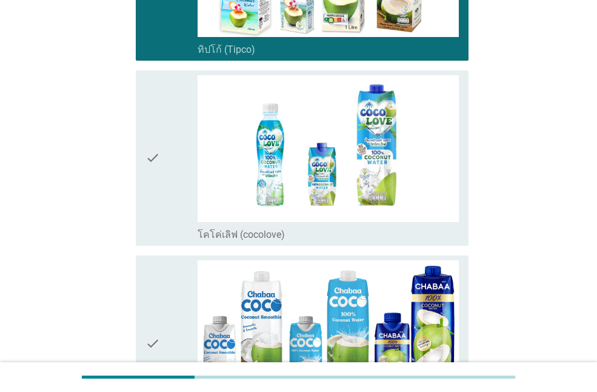
click at [163, 169] on div "check" at bounding box center [172, 158] width 52 height 166
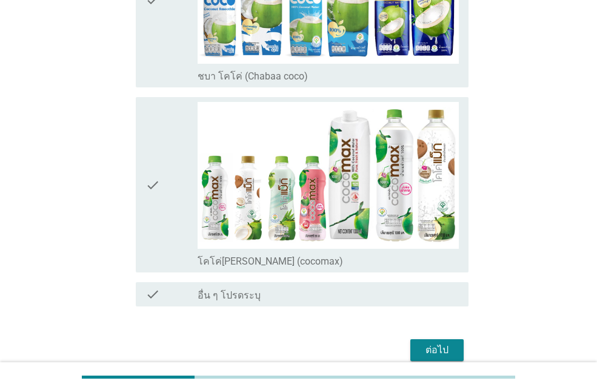
scroll to position [824, 0]
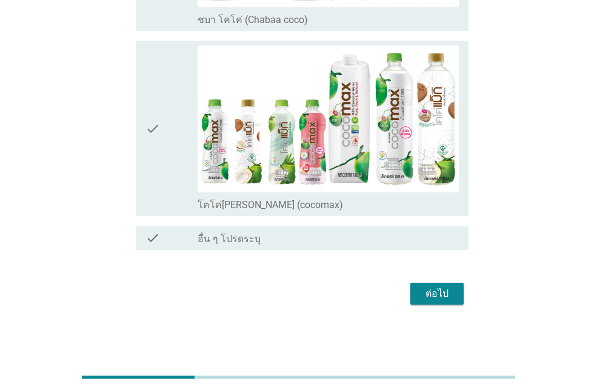
click at [150, 126] on icon "check" at bounding box center [153, 128] width 15 height 166
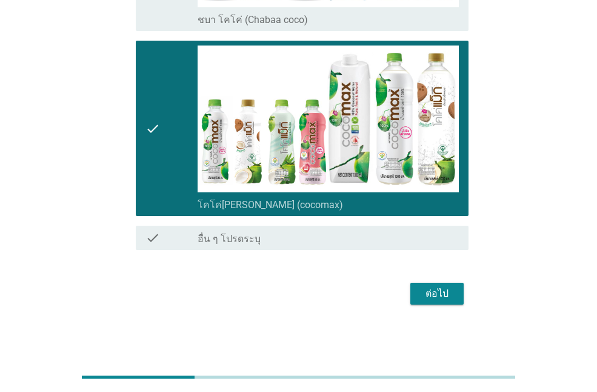
click at [434, 295] on div "ต่อไป" at bounding box center [437, 293] width 34 height 15
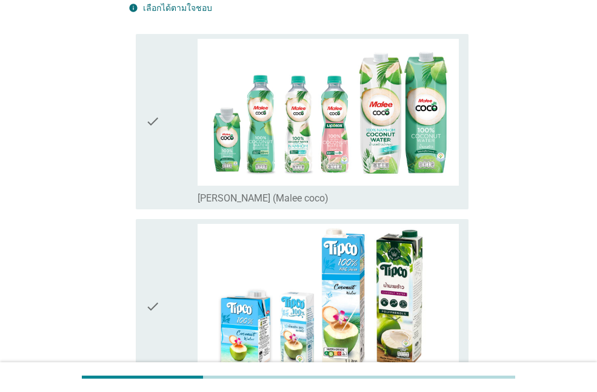
scroll to position [121, 0]
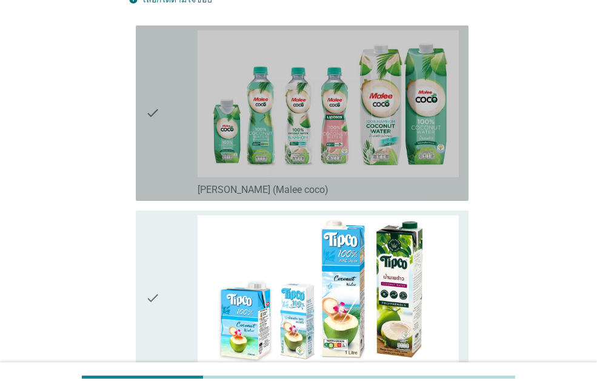
click at [151, 117] on icon "check" at bounding box center [153, 113] width 15 height 166
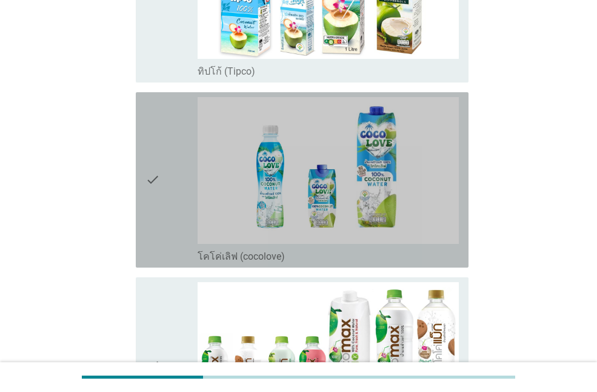
click at [146, 174] on icon "check" at bounding box center [153, 180] width 15 height 166
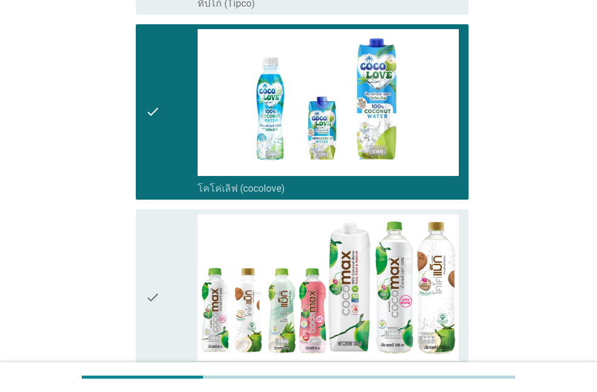
scroll to position [661, 0]
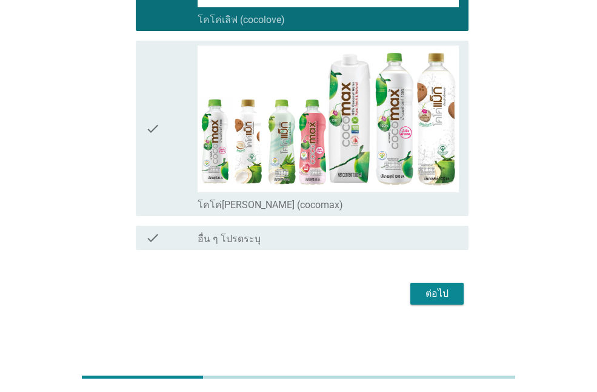
click at [157, 130] on icon "check" at bounding box center [153, 128] width 15 height 166
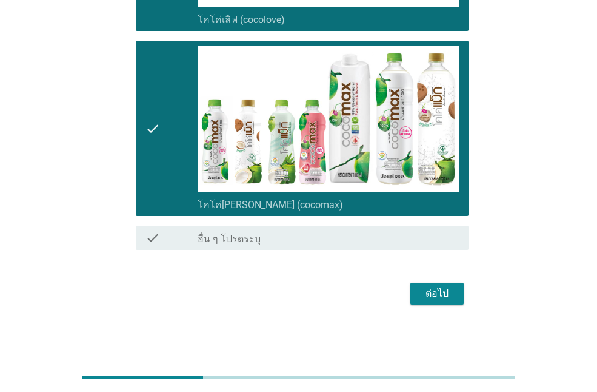
click at [431, 290] on div "ต่อไป" at bounding box center [437, 293] width 34 height 15
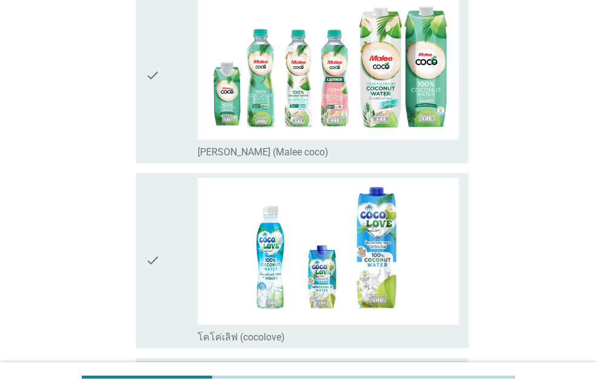
scroll to position [182, 0]
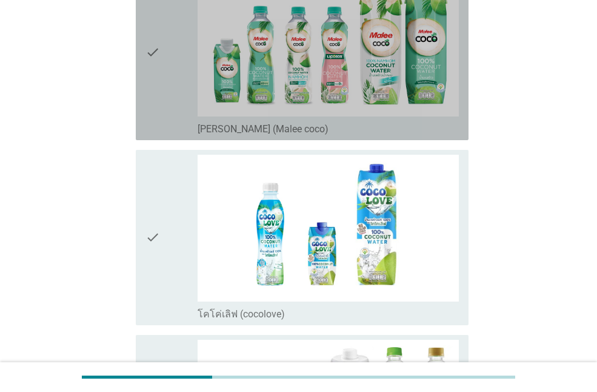
click at [159, 56] on icon "check" at bounding box center [153, 53] width 15 height 166
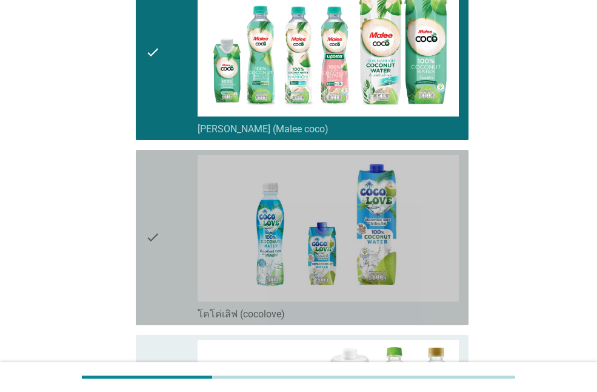
click at [159, 230] on icon "check" at bounding box center [153, 238] width 15 height 166
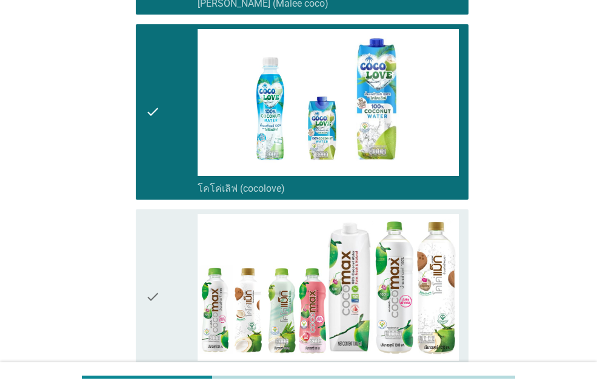
scroll to position [476, 0]
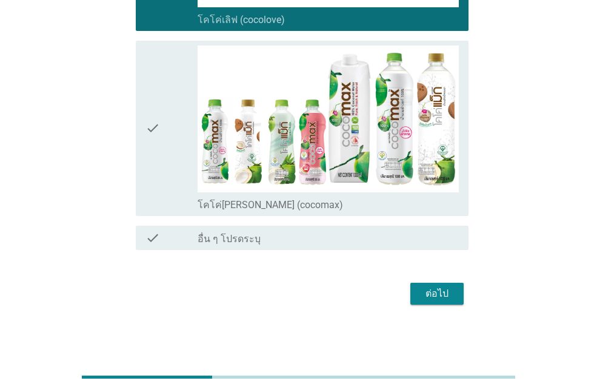
click at [159, 132] on icon "check" at bounding box center [153, 128] width 15 height 166
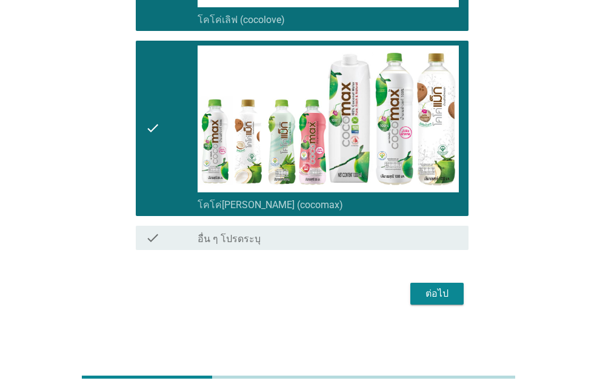
click at [456, 298] on button "ต่อไป" at bounding box center [436, 294] width 53 height 22
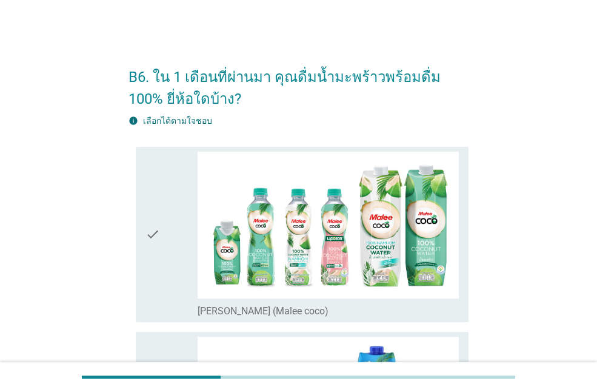
scroll to position [121, 0]
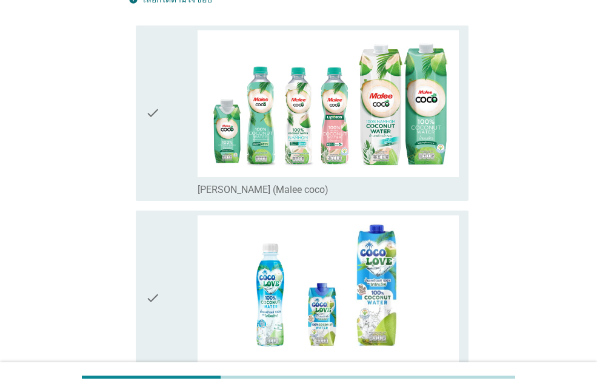
click at [159, 123] on icon "check" at bounding box center [153, 113] width 15 height 166
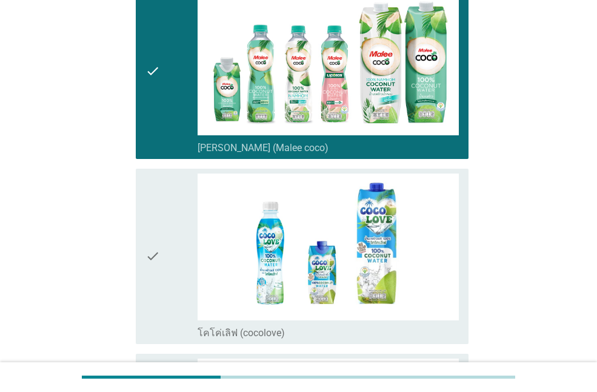
scroll to position [424, 0]
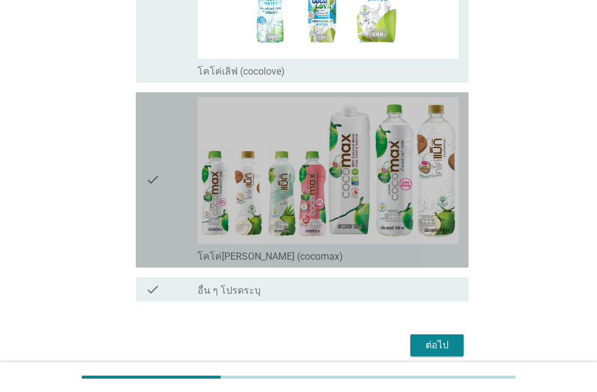
click at [179, 166] on div "check" at bounding box center [172, 180] width 52 height 166
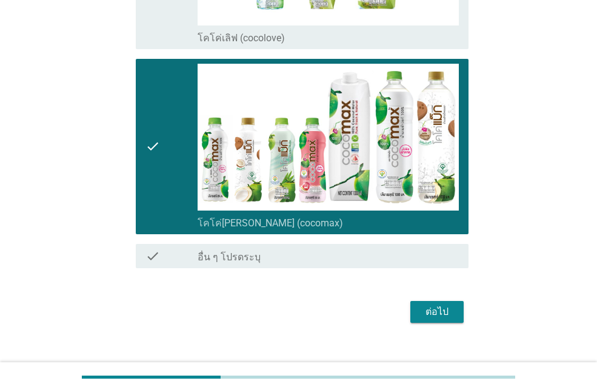
scroll to position [476, 0]
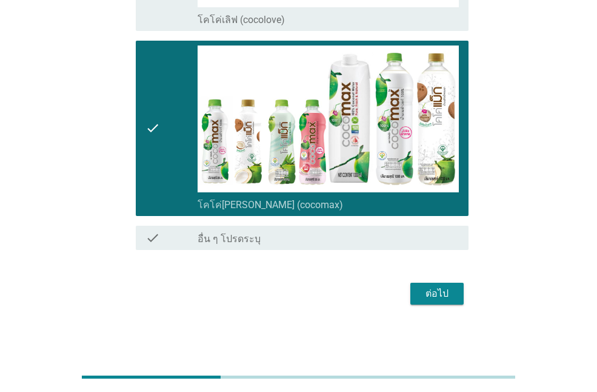
click at [459, 295] on button "ต่อไป" at bounding box center [436, 294] width 53 height 22
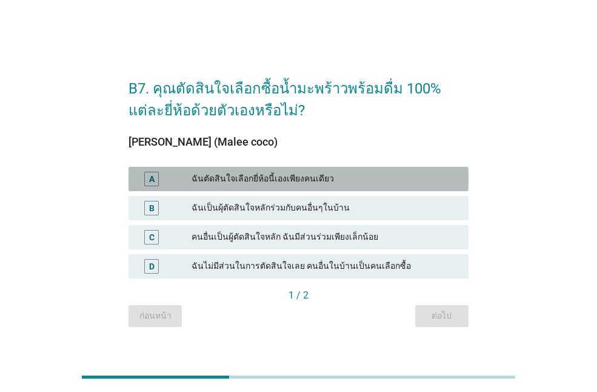
click at [309, 175] on div "ฉันตัดสินใจเลือกยี่ห้อนี้เองเพียงคนเดียว" at bounding box center [325, 179] width 267 height 15
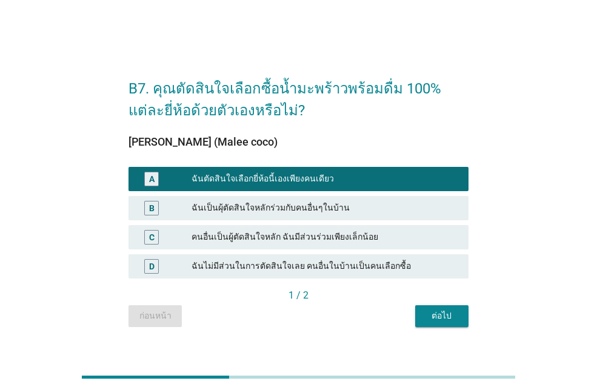
click at [445, 317] on div "ต่อไป" at bounding box center [442, 315] width 34 height 13
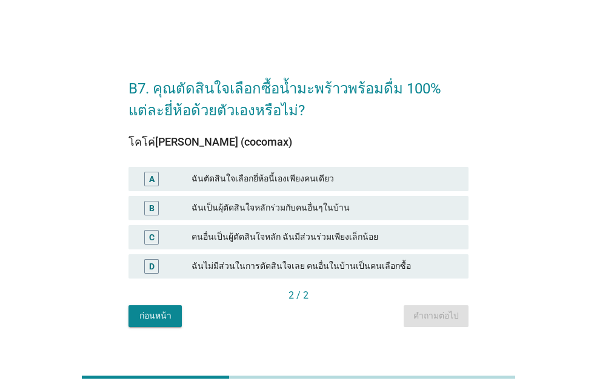
click at [341, 179] on div "ฉันตัดสินใจเลือกยี่ห้อนี้เองเพียงคนเดียว" at bounding box center [325, 179] width 267 height 15
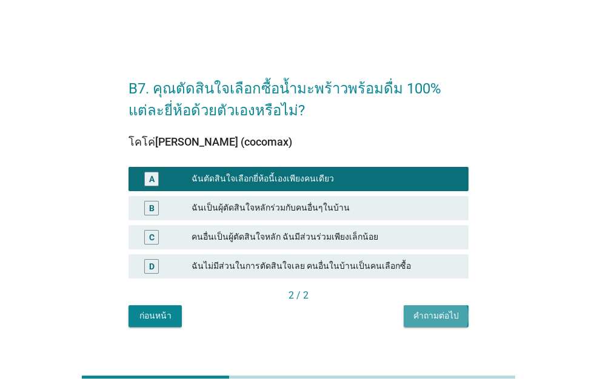
click at [418, 310] on div "คำถามต่อไป" at bounding box center [436, 315] width 45 height 13
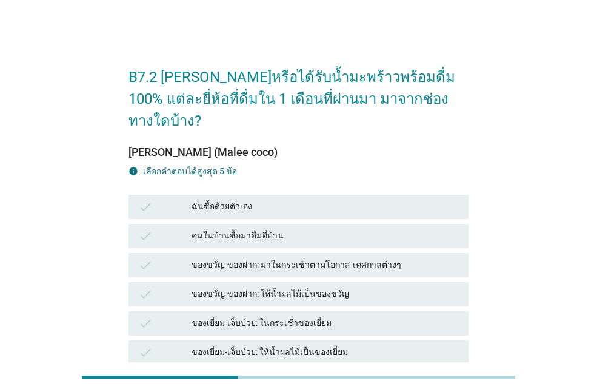
click at [304, 199] on div "ฉันซื้อด้วยตัวเอง" at bounding box center [325, 206] width 267 height 15
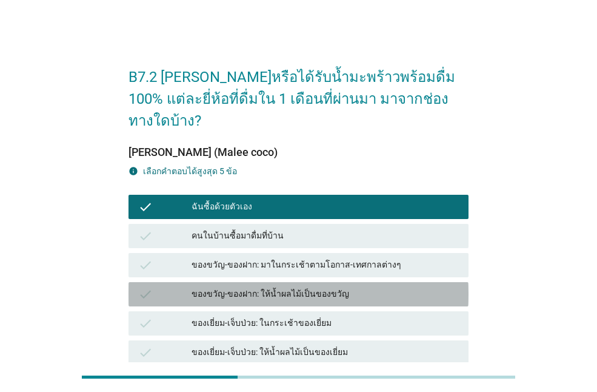
click at [305, 287] on div "ของขวัญ-ของฝาก: ให้น้ำผลไม้เป็นของขวัญ" at bounding box center [325, 294] width 267 height 15
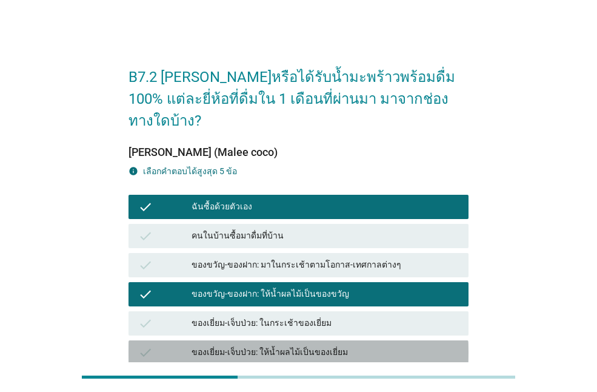
click at [306, 345] on div "ของเยี่ยม-เจ็บป่วย: ให้น้ำผลไม้เป็นของเยี่ยม" at bounding box center [325, 352] width 267 height 15
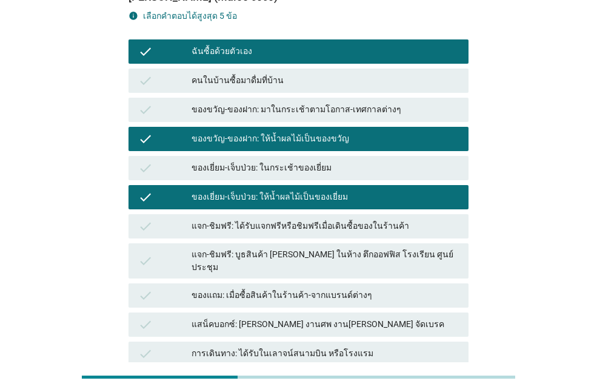
scroll to position [303, 0]
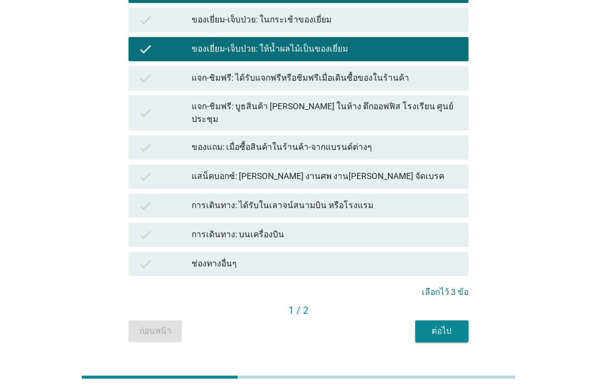
click at [436, 324] on div "ต่อไป" at bounding box center [442, 330] width 34 height 13
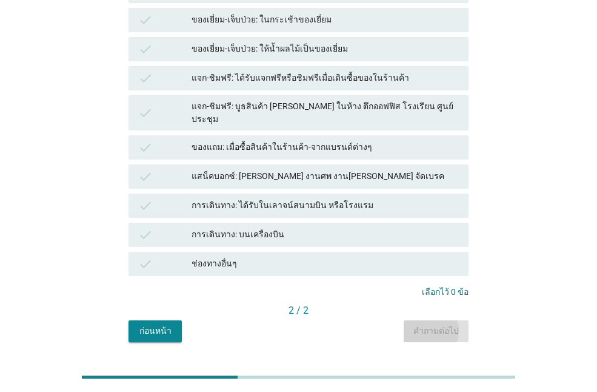
scroll to position [0, 0]
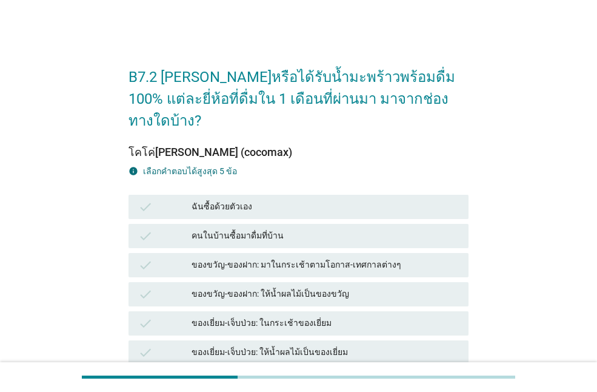
click at [270, 229] on div "คนในบ้านซื้อมาดื่มที่บ้าน" at bounding box center [325, 236] width 267 height 15
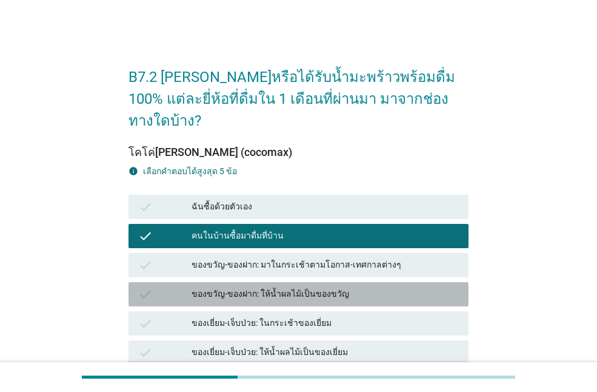
click at [276, 287] on div "ของขวัญ-ของฝาก: ให้น้ำผลไม้เป็นของขวัญ" at bounding box center [325, 294] width 267 height 15
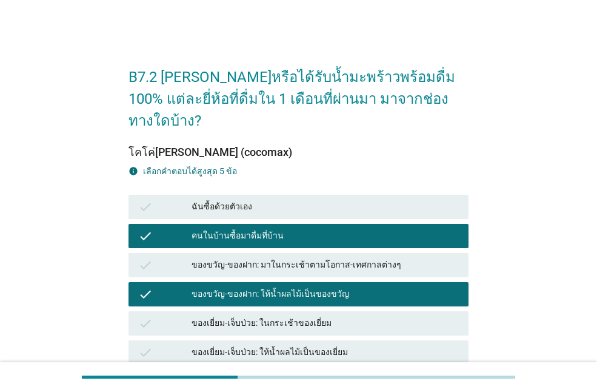
click at [258, 199] on div "ฉันซื้อด้วยตัวเอง" at bounding box center [325, 206] width 267 height 15
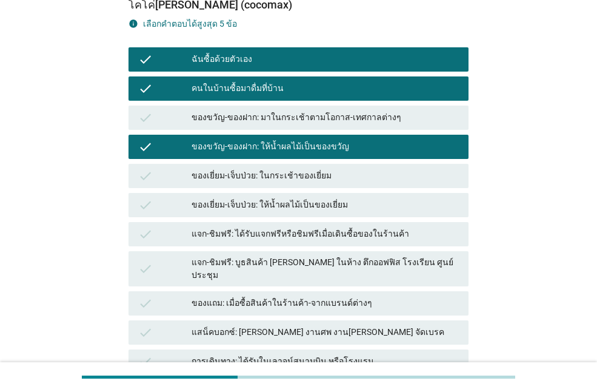
scroll to position [304, 0]
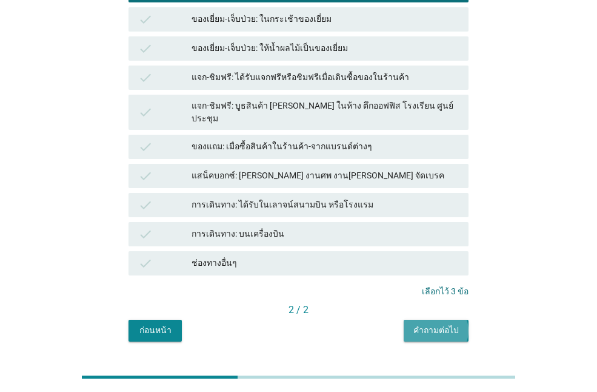
click at [418, 324] on div "คำถามต่อไป" at bounding box center [436, 330] width 45 height 13
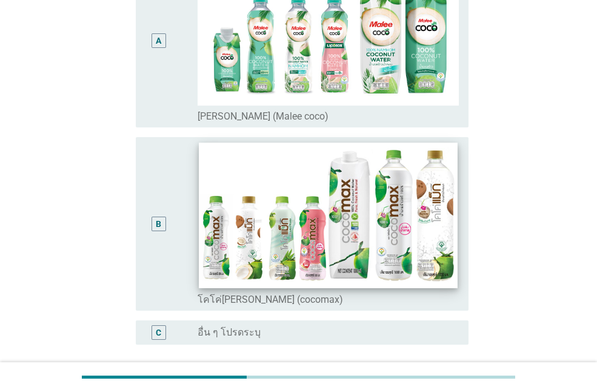
scroll to position [182, 0]
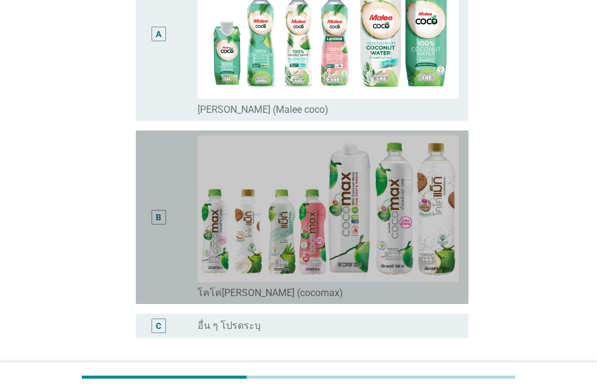
click at [156, 219] on div "B" at bounding box center [158, 216] width 5 height 13
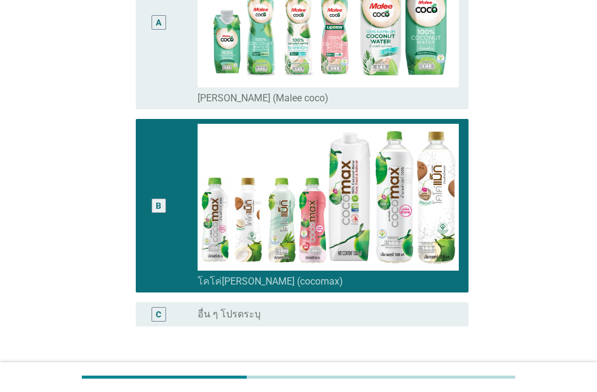
scroll to position [284, 0]
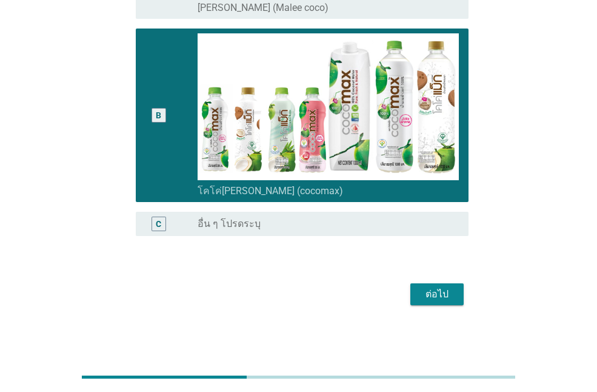
click at [437, 294] on div "ต่อไป" at bounding box center [437, 294] width 34 height 15
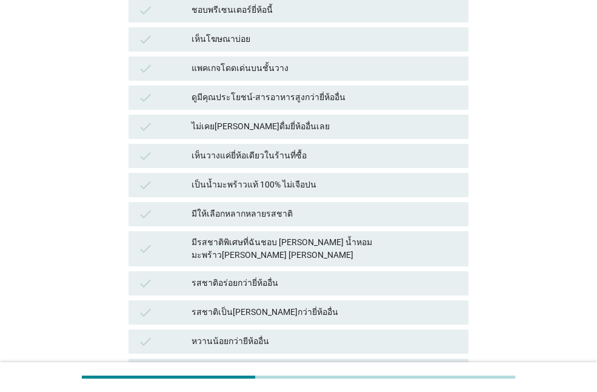
scroll to position [0, 0]
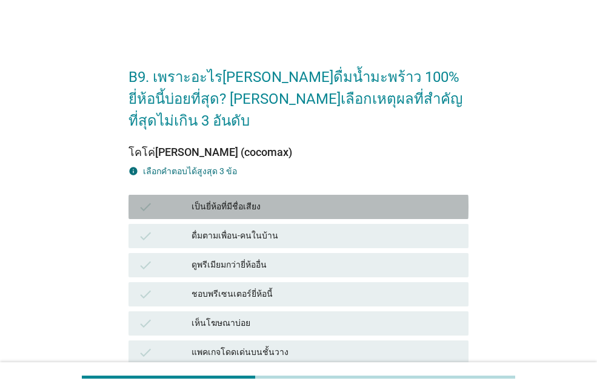
click at [247, 199] on div "เป็นยี่ห้อที่มีชื่อเสียง" at bounding box center [325, 206] width 267 height 15
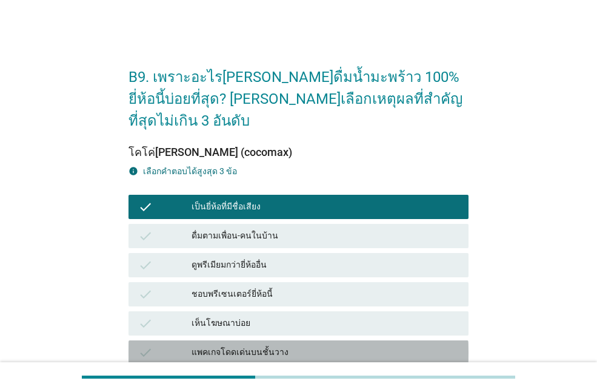
click at [255, 345] on div "แพคเกจโดดเด่นบนชั้นวาง" at bounding box center [325, 352] width 267 height 15
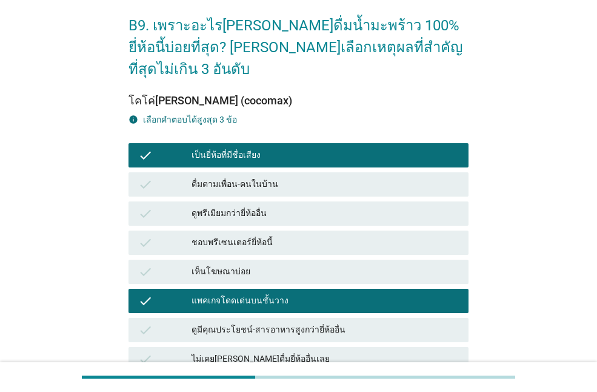
scroll to position [121, 0]
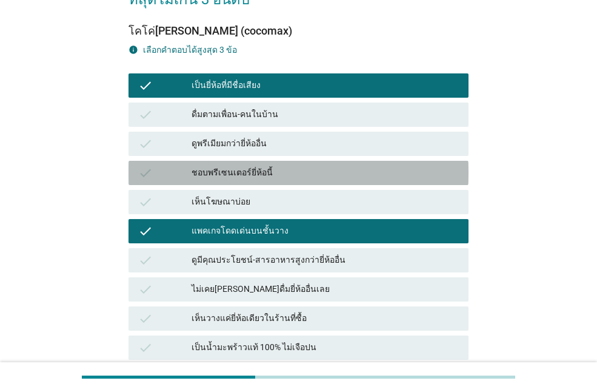
click at [244, 166] on div "ชอบพรีเซนเตอร์ยี่ห้อนี้" at bounding box center [325, 173] width 267 height 15
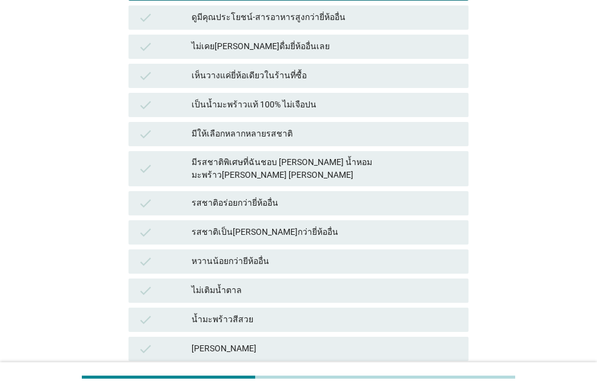
scroll to position [624, 0]
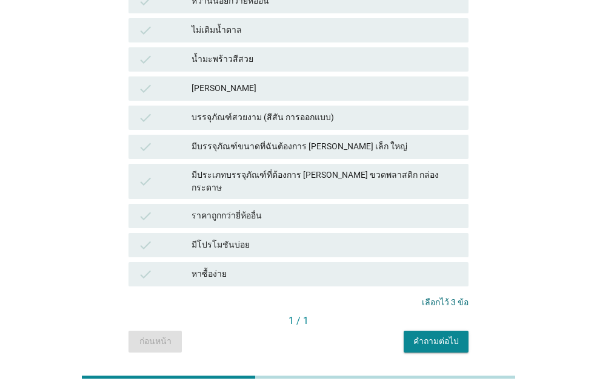
click at [432, 335] on div "คำถามต่อไป" at bounding box center [436, 341] width 45 height 13
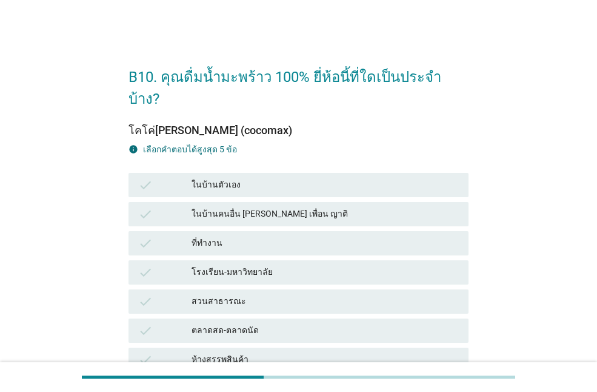
click at [207, 178] on div "ในบ้านตัวเอง" at bounding box center [325, 185] width 267 height 15
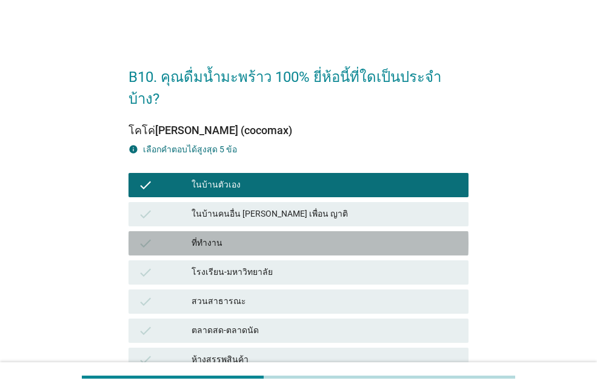
click at [205, 236] on div "ที่ทำงาน" at bounding box center [325, 243] width 267 height 15
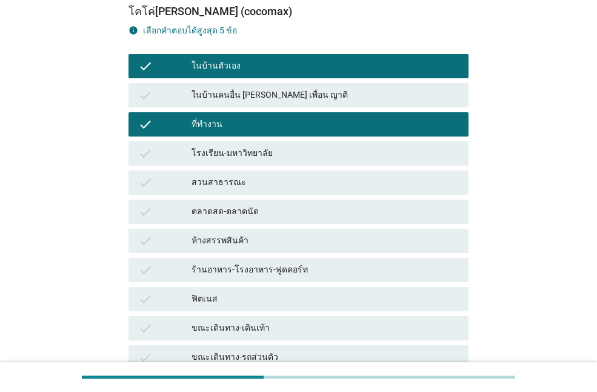
scroll to position [121, 0]
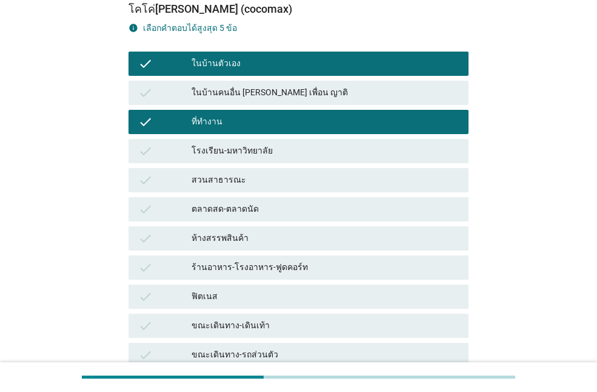
click at [228, 260] on div "ร้านอาหาร-โรงอาหาร-ฟูดคอร์ท" at bounding box center [325, 267] width 267 height 15
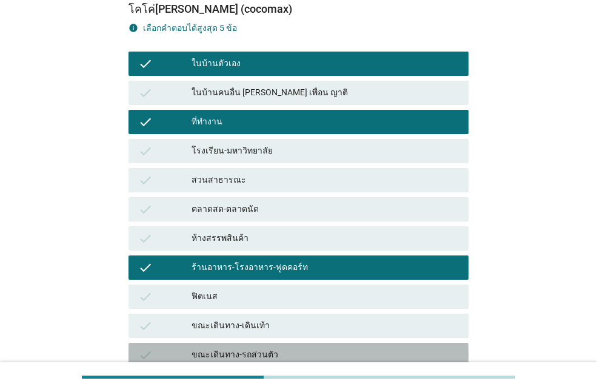
click at [238, 347] on div "ขณะเดินทาง-รถส่วนตัว" at bounding box center [325, 354] width 267 height 15
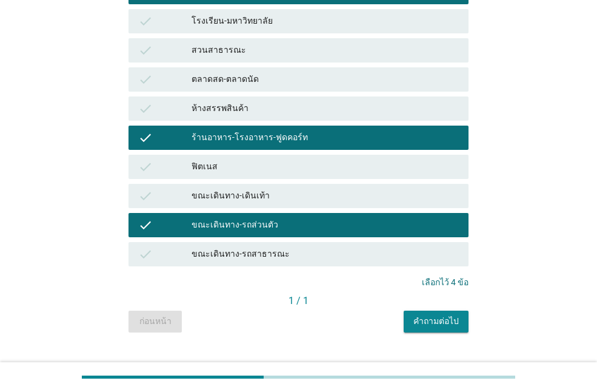
scroll to position [253, 0]
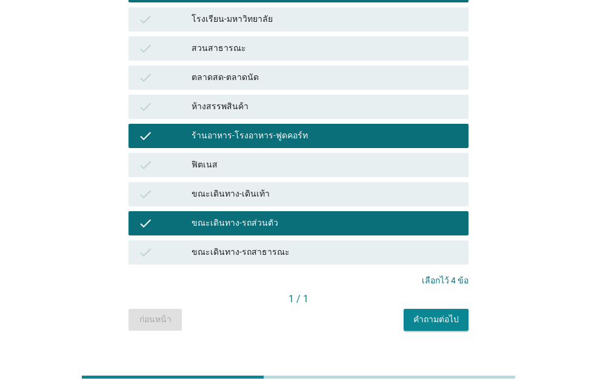
click at [219, 70] on div "ตลาดสด-ตลาดนัด" at bounding box center [325, 77] width 267 height 15
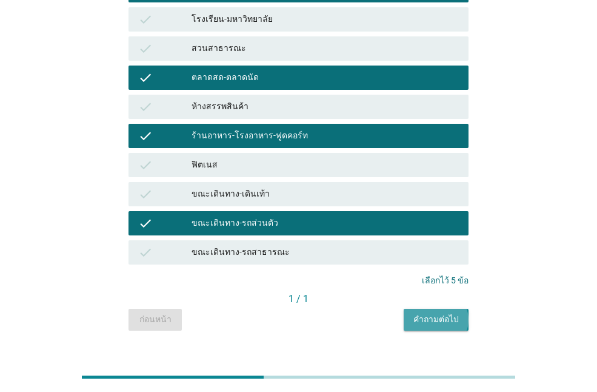
click at [438, 313] on div "คำถามต่อไป" at bounding box center [436, 319] width 45 height 13
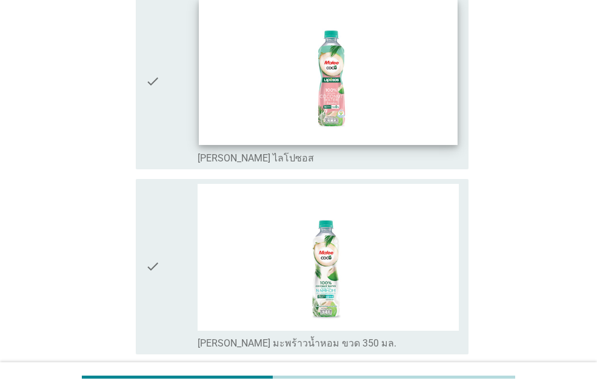
scroll to position [182, 0]
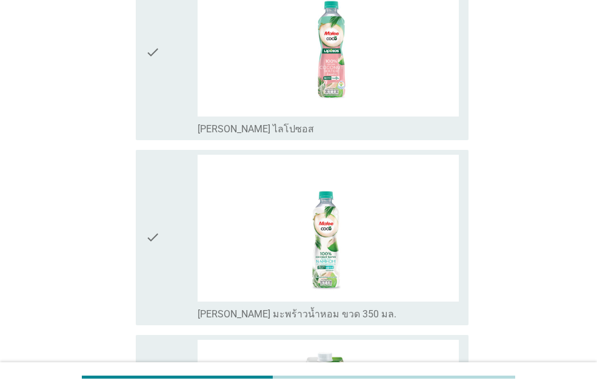
click at [150, 236] on icon "check" at bounding box center [153, 238] width 15 height 166
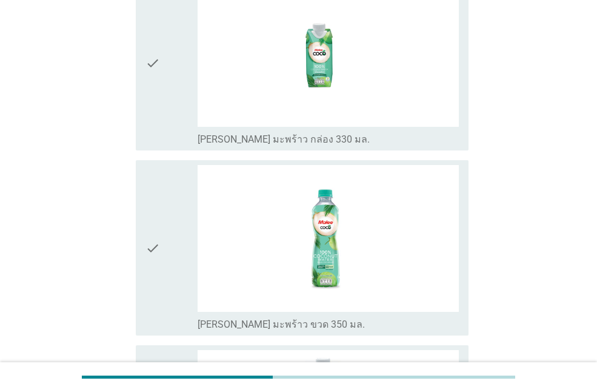
scroll to position [728, 0]
click at [151, 232] on icon "check" at bounding box center [153, 247] width 15 height 166
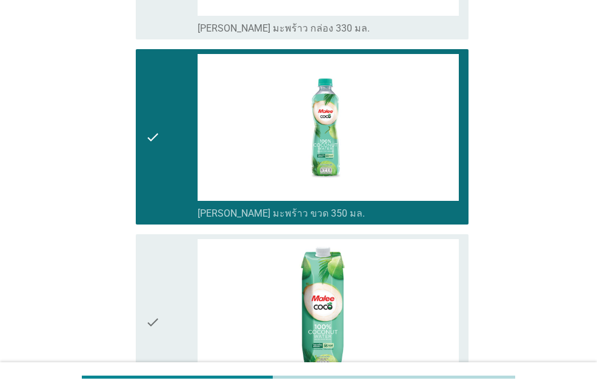
scroll to position [970, 0]
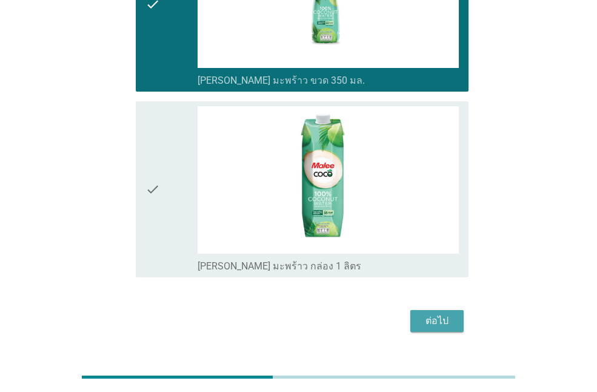
click at [451, 315] on div "ต่อไป" at bounding box center [437, 320] width 34 height 15
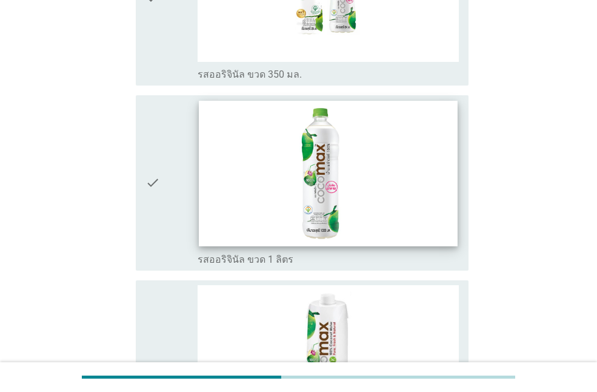
scroll to position [121, 0]
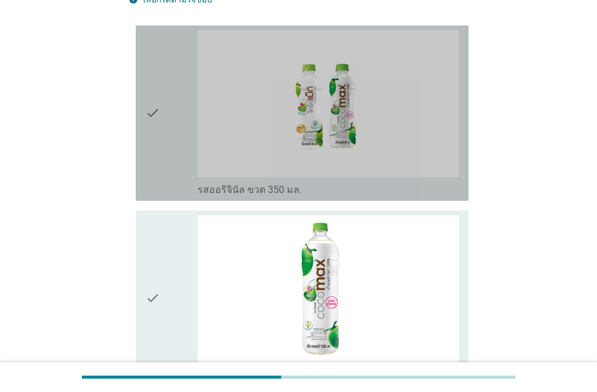
click at [152, 113] on icon "check" at bounding box center [153, 113] width 15 height 166
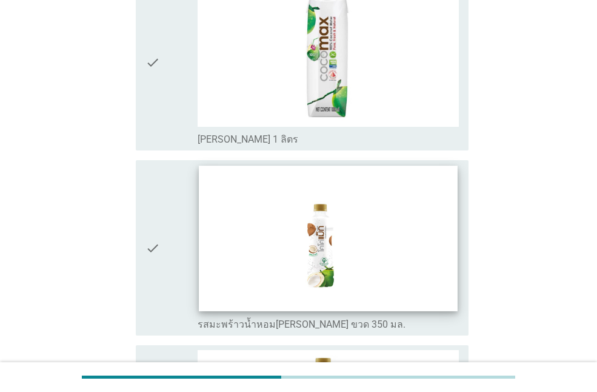
scroll to position [546, 0]
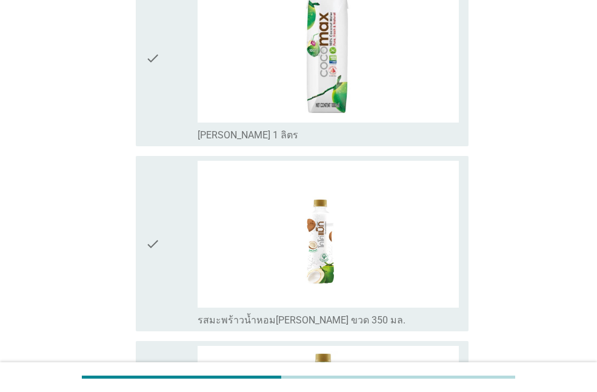
click at [158, 253] on icon "check" at bounding box center [153, 244] width 15 height 166
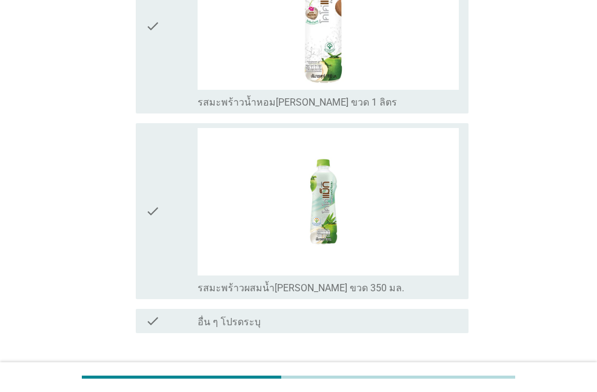
scroll to position [1031, 0]
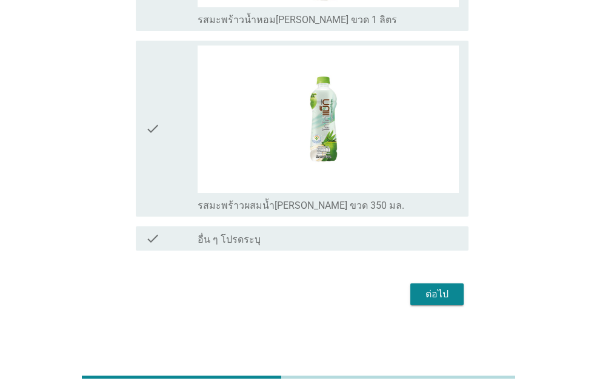
click at [432, 297] on div "ต่อไป" at bounding box center [437, 294] width 34 height 15
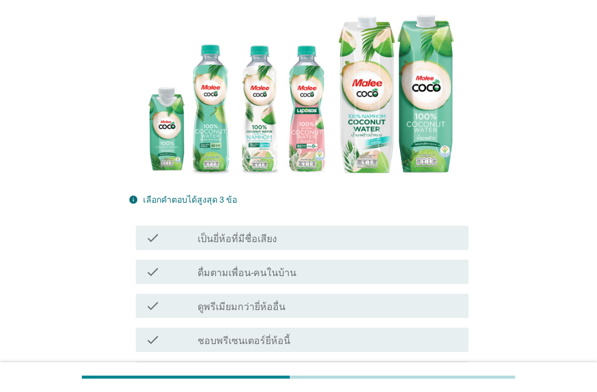
scroll to position [182, 0]
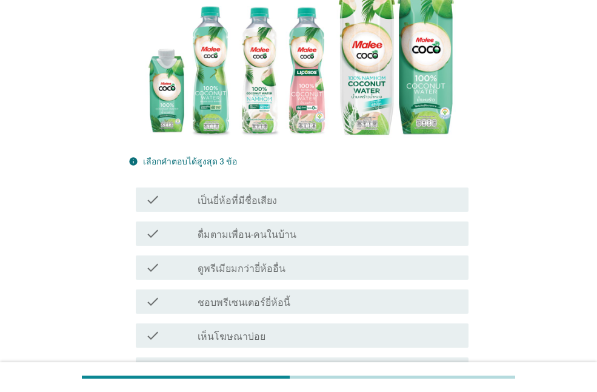
click at [156, 260] on icon "check" at bounding box center [153, 267] width 15 height 15
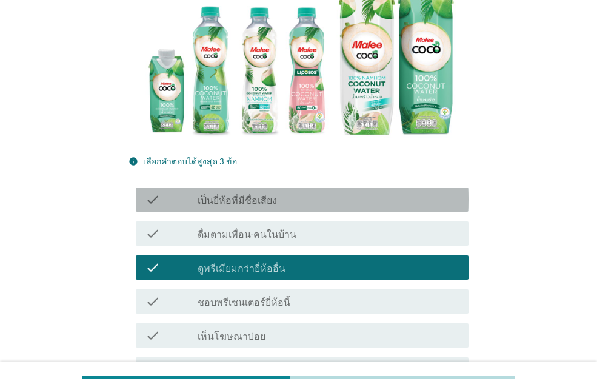
click at [158, 192] on icon "check" at bounding box center [153, 199] width 15 height 15
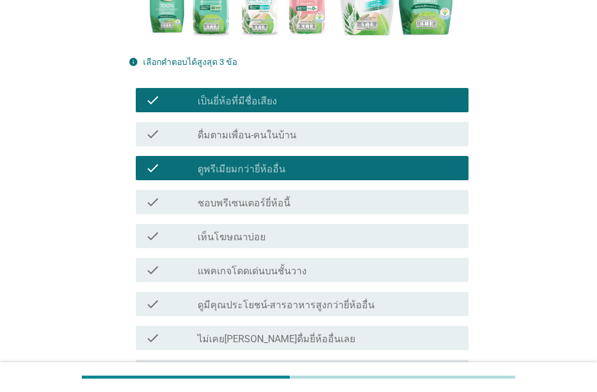
scroll to position [485, 0]
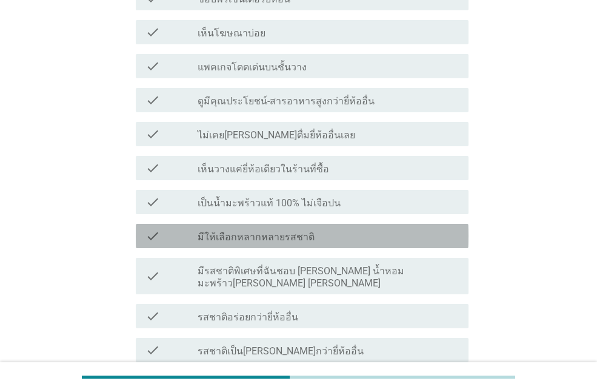
click at [149, 229] on icon "check" at bounding box center [153, 236] width 15 height 15
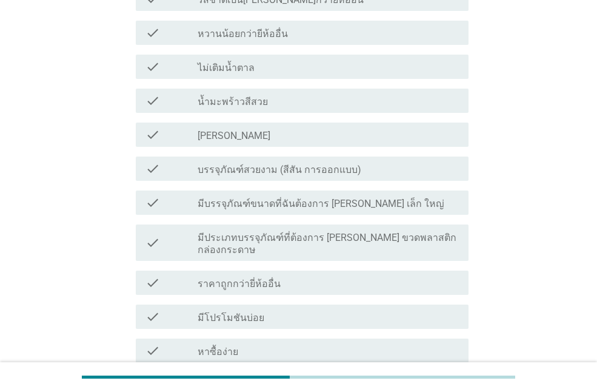
scroll to position [954, 0]
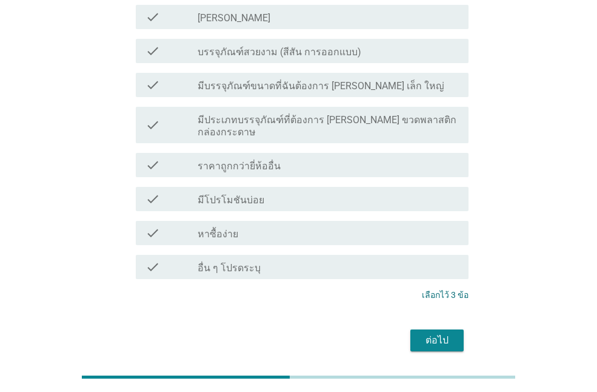
click at [426, 333] on div "ต่อไป" at bounding box center [437, 340] width 34 height 15
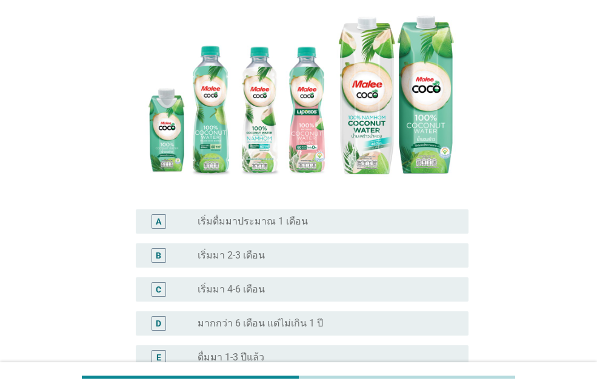
scroll to position [121, 0]
click at [253, 319] on label "มากกว่า 6 เดือน แต่ไม่เกิน 1 ปี" at bounding box center [261, 323] width 126 height 12
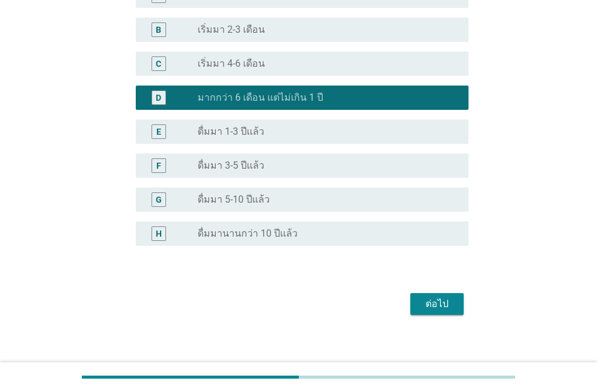
scroll to position [356, 0]
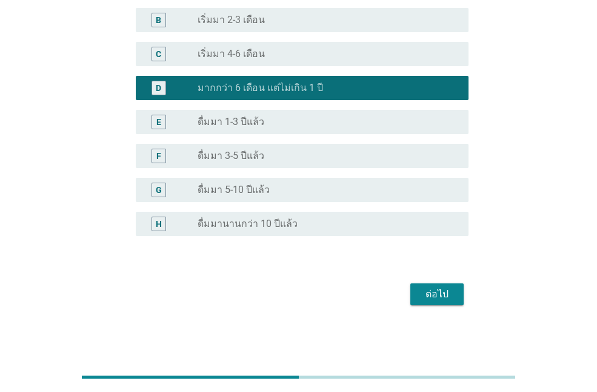
click at [224, 192] on label "ดื่มมา 5-10 ปีแล้ว" at bounding box center [234, 190] width 72 height 12
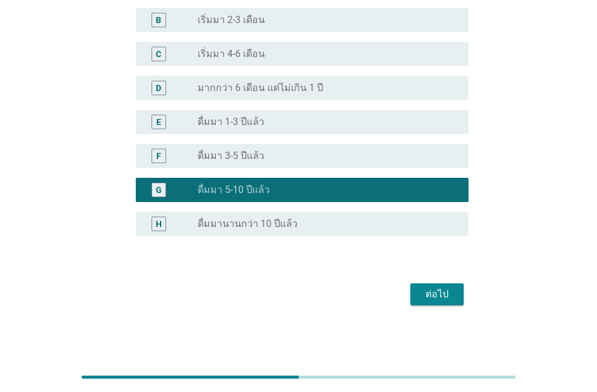
click at [442, 292] on div "ต่อไป" at bounding box center [437, 294] width 34 height 15
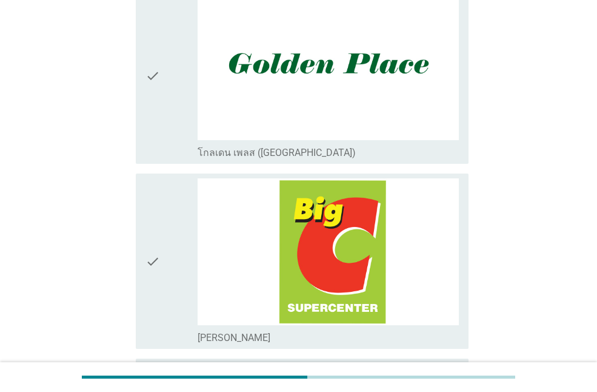
scroll to position [364, 0]
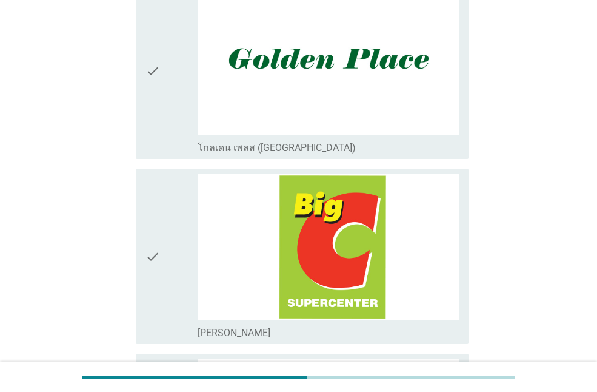
click at [155, 241] on icon "check" at bounding box center [153, 256] width 15 height 166
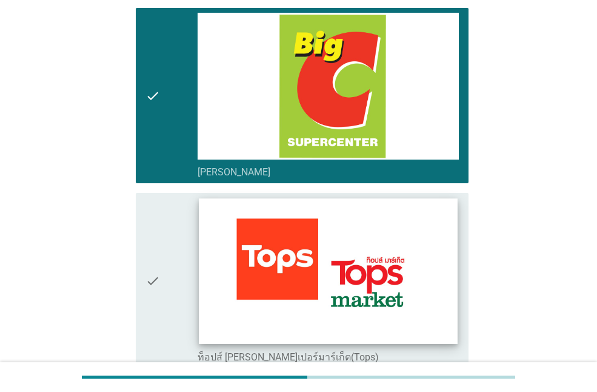
scroll to position [546, 0]
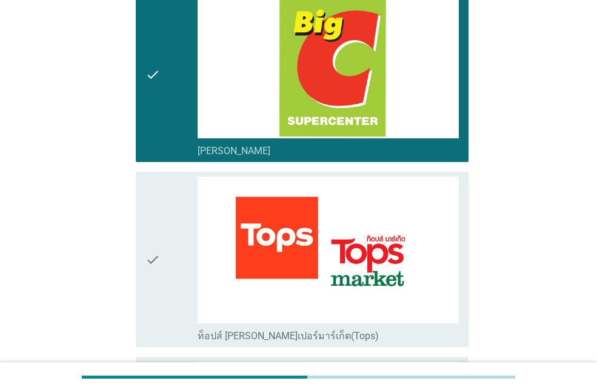
click at [155, 257] on icon "check" at bounding box center [153, 259] width 15 height 166
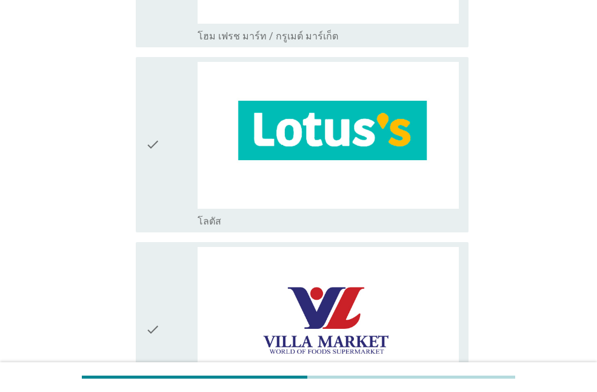
scroll to position [970, 0]
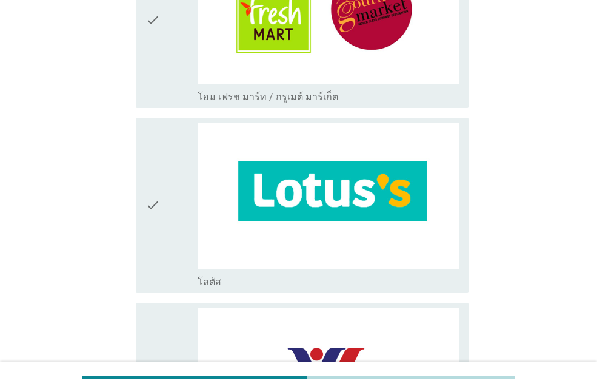
click at [153, 215] on icon "check" at bounding box center [153, 205] width 15 height 166
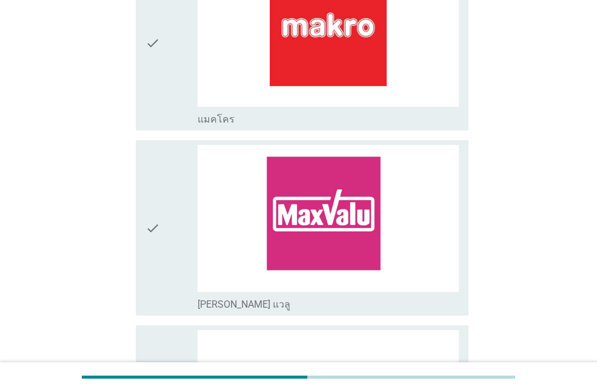
scroll to position [1576, 0]
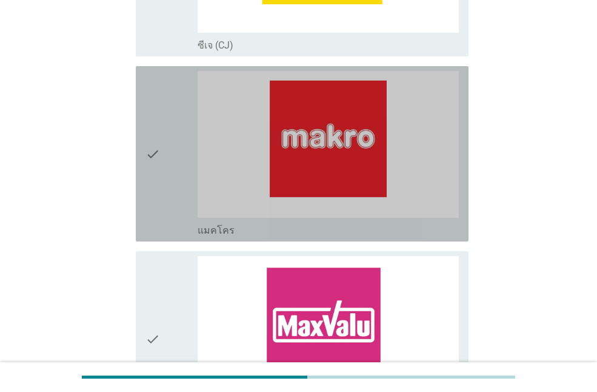
click at [163, 159] on div "check" at bounding box center [172, 154] width 52 height 166
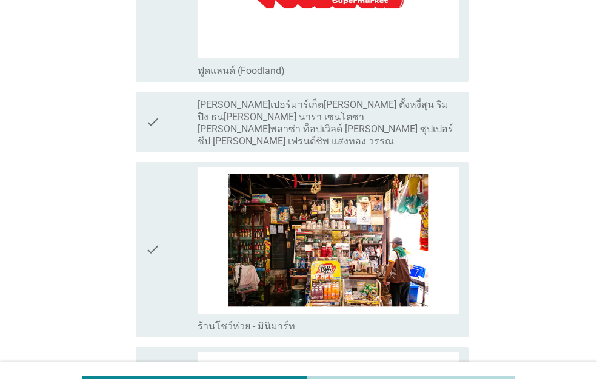
scroll to position [2243, 0]
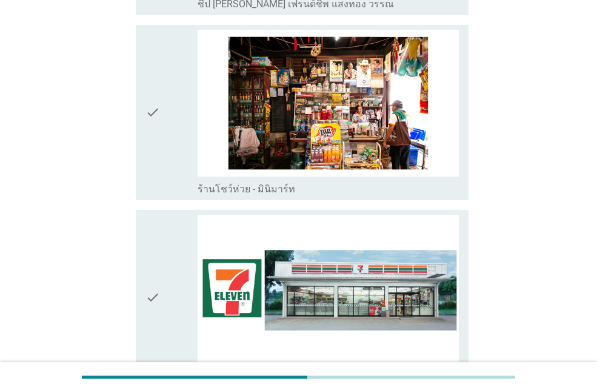
click at [151, 295] on icon "check" at bounding box center [153, 298] width 15 height 166
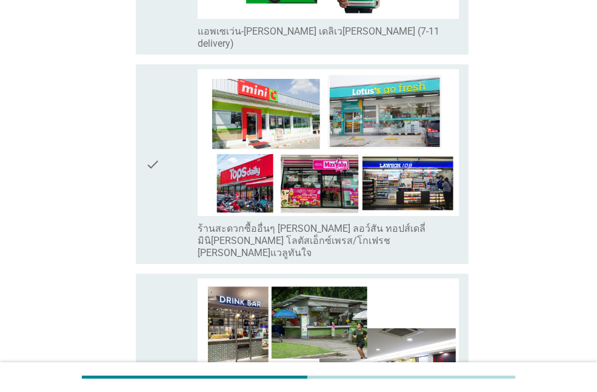
scroll to position [2789, 0]
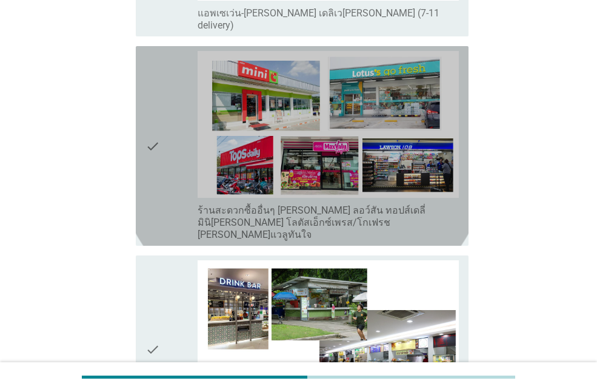
click at [153, 121] on icon "check" at bounding box center [153, 146] width 15 height 190
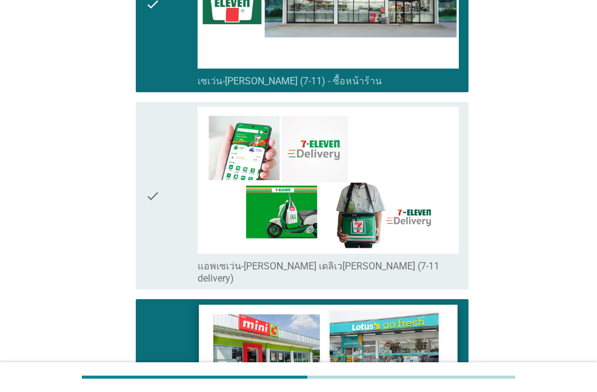
scroll to position [2536, 0]
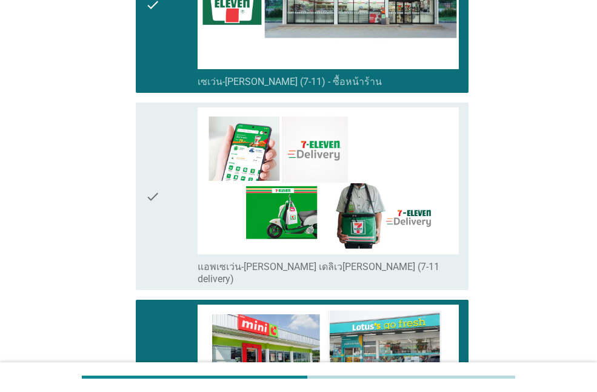
click at [158, 320] on icon "check" at bounding box center [153, 399] width 15 height 190
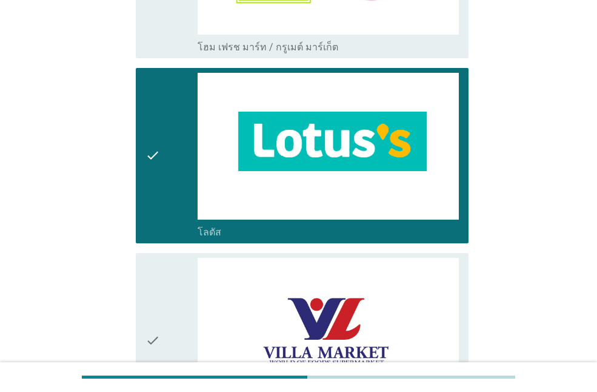
scroll to position [838, 0]
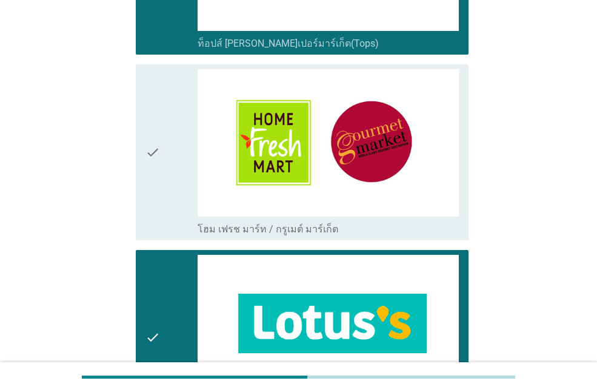
click at [187, 304] on div "check" at bounding box center [172, 338] width 52 height 166
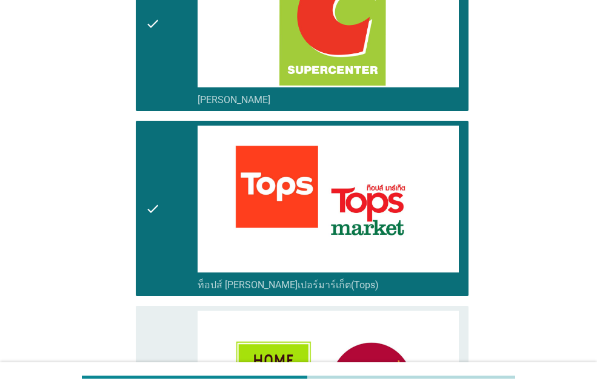
scroll to position [595, 0]
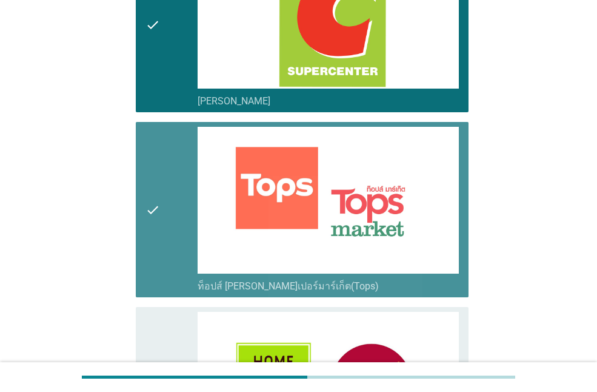
click at [156, 198] on icon "check" at bounding box center [153, 210] width 15 height 166
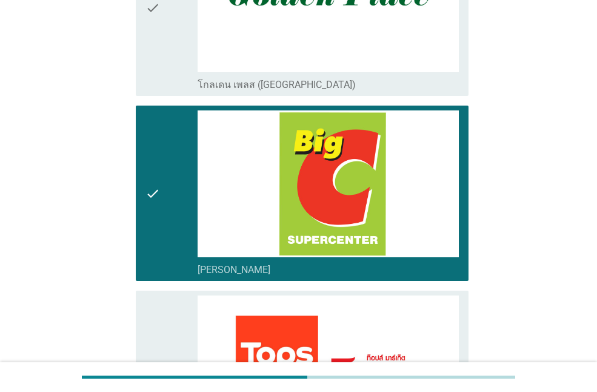
scroll to position [414, 0]
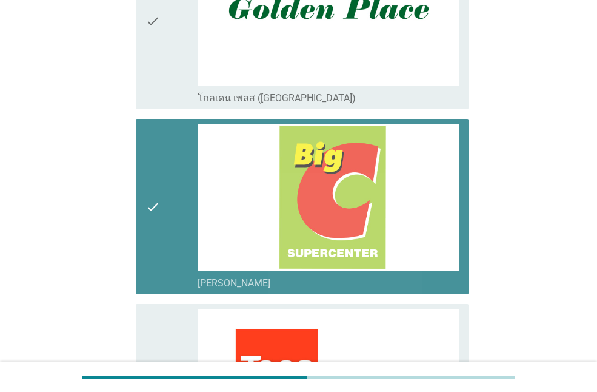
click at [156, 198] on icon "check" at bounding box center [153, 207] width 15 height 166
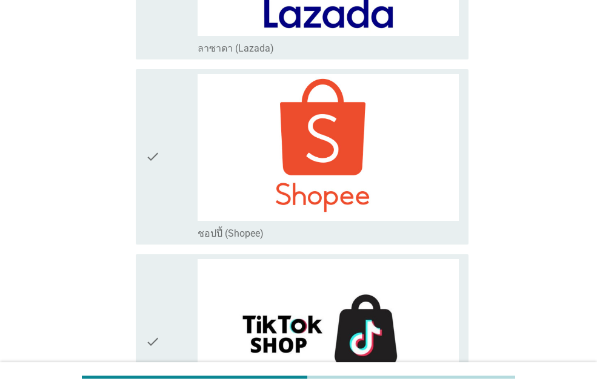
scroll to position [3506, 0]
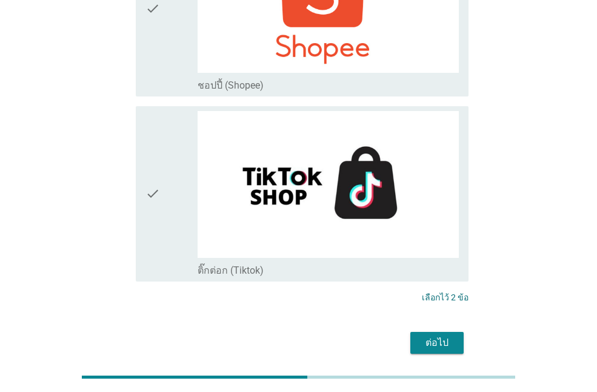
click at [446, 335] on div "ต่อไป" at bounding box center [437, 342] width 34 height 15
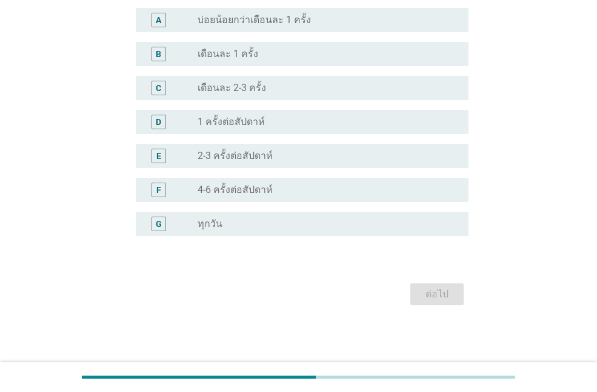
scroll to position [0, 0]
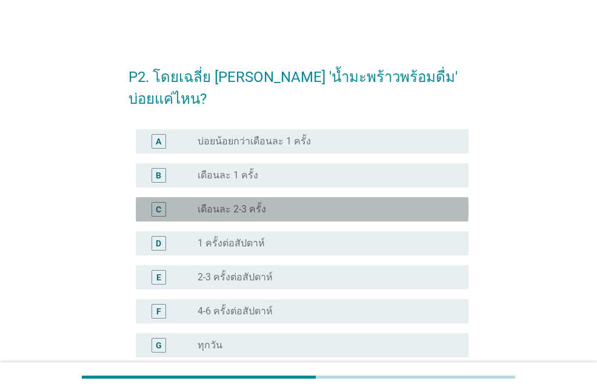
click at [254, 203] on label "เดือนละ 2-3 ครั้ง" at bounding box center [232, 209] width 69 height 12
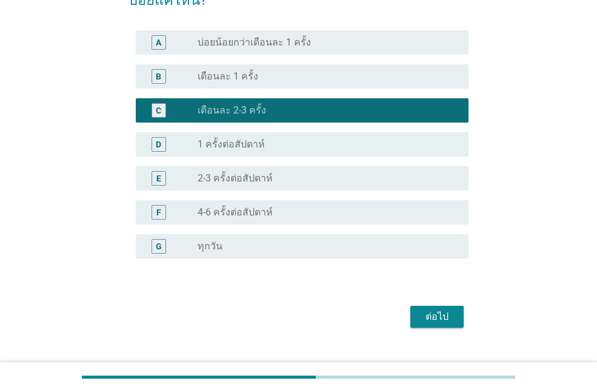
scroll to position [99, 0]
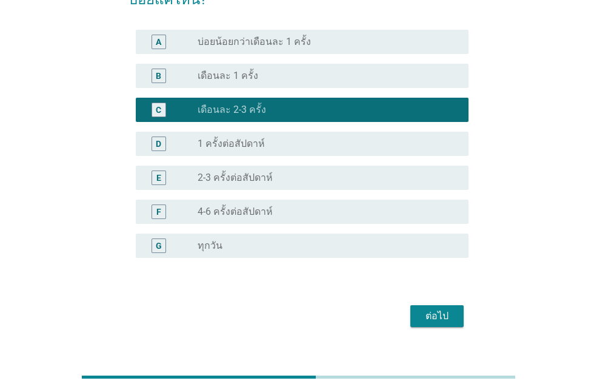
click at [429, 309] on div "ต่อไป" at bounding box center [437, 316] width 34 height 15
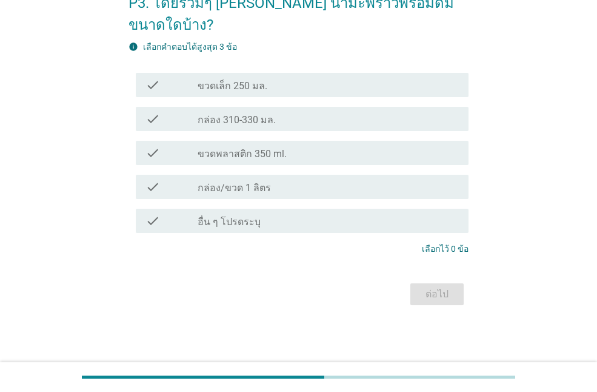
scroll to position [0, 0]
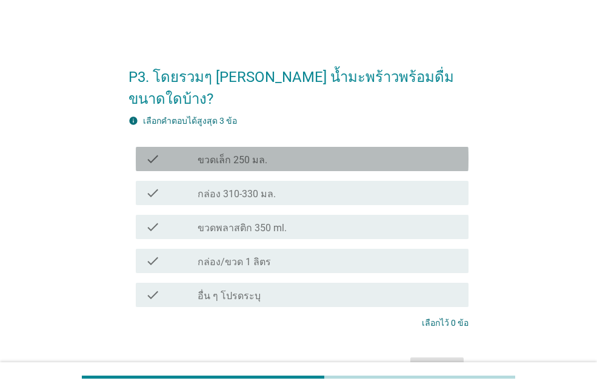
click at [239, 154] on label "ขวดเล็ก 250 มล." at bounding box center [233, 160] width 70 height 12
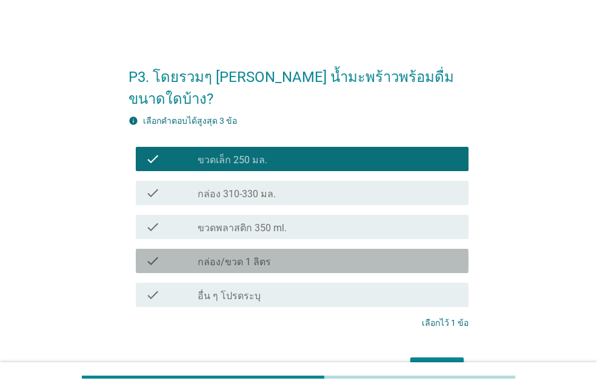
click at [261, 253] on div "check_box_outline_blank กล่อง/ขวด 1 ลิตร" at bounding box center [328, 260] width 261 height 15
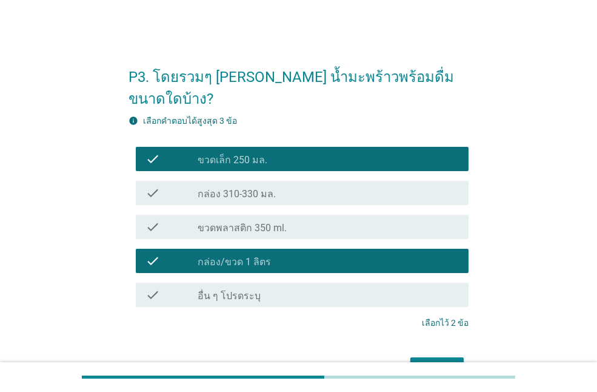
click at [274, 222] on label "ขวดพลาสติก 350 ml." at bounding box center [242, 228] width 89 height 12
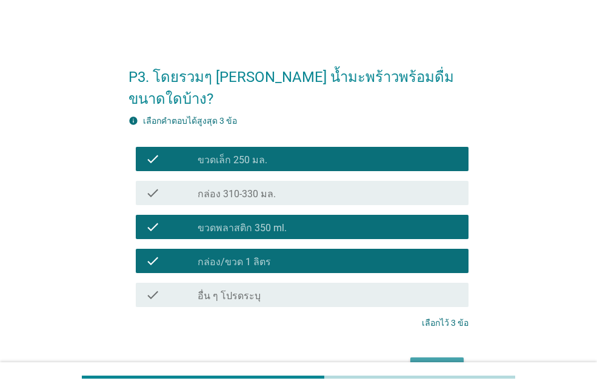
click at [444, 361] on div "ต่อไป" at bounding box center [437, 368] width 34 height 15
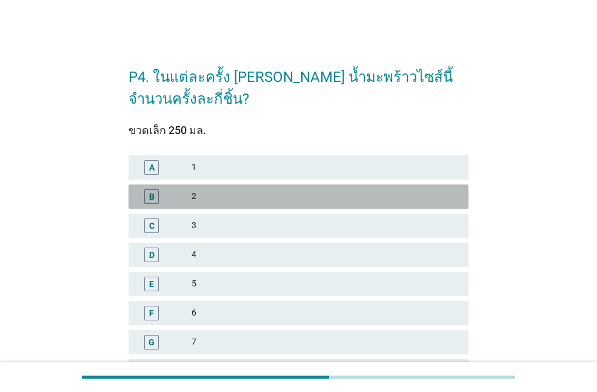
click at [208, 197] on div "2" at bounding box center [325, 196] width 267 height 15
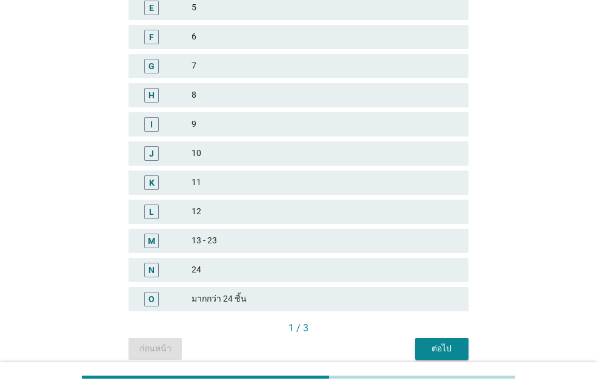
scroll to position [327, 0]
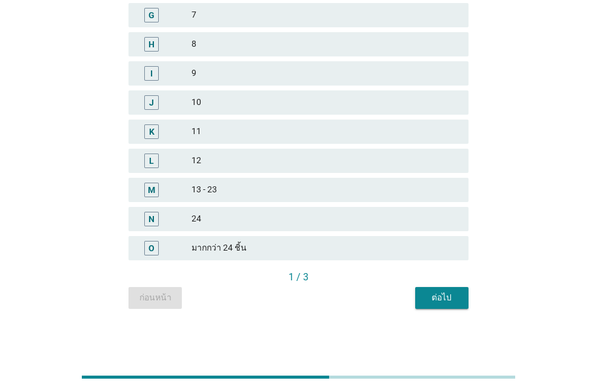
click at [432, 296] on div "ต่อไป" at bounding box center [442, 297] width 34 height 13
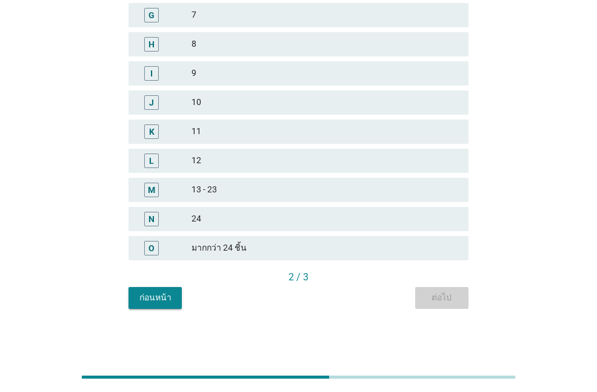
scroll to position [0, 0]
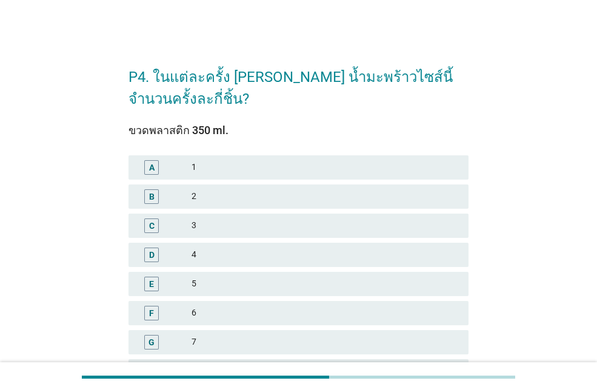
click at [232, 193] on div "2" at bounding box center [325, 196] width 267 height 15
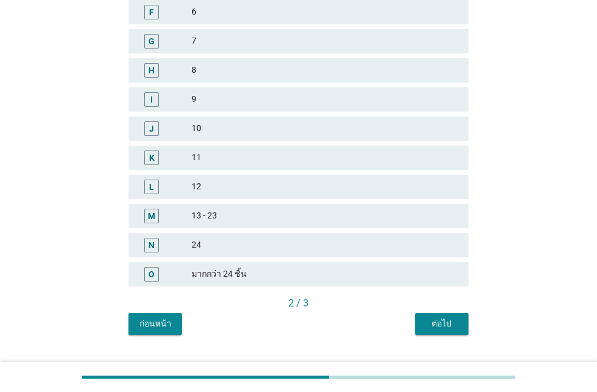
scroll to position [327, 0]
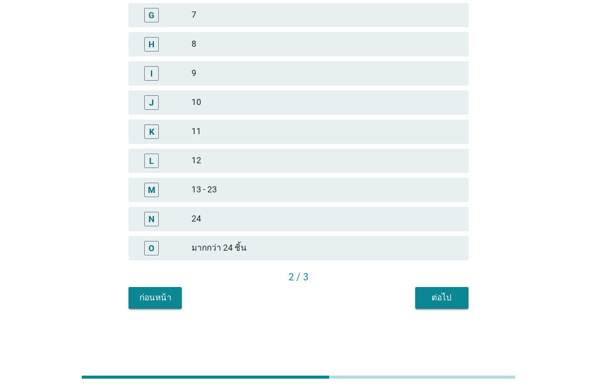
click at [452, 301] on div "ต่อไป" at bounding box center [442, 297] width 34 height 13
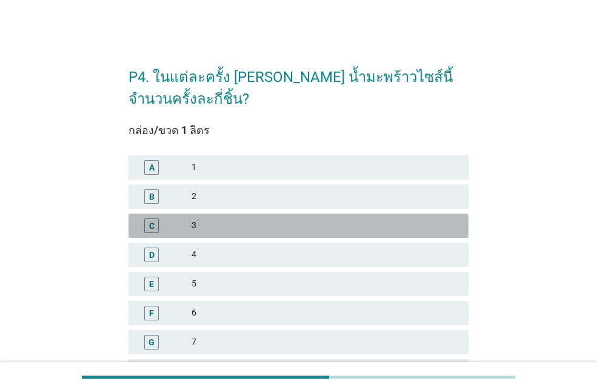
click at [194, 224] on div "3" at bounding box center [325, 225] width 267 height 15
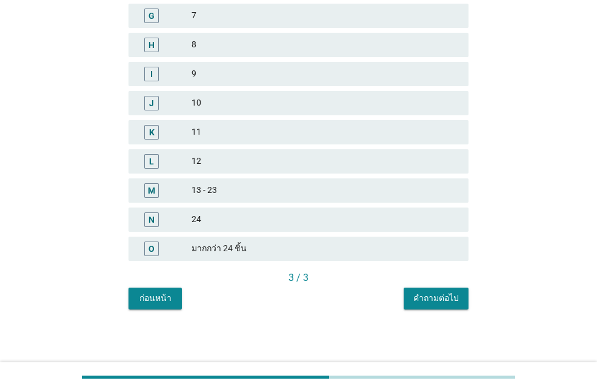
scroll to position [327, 0]
click at [441, 297] on div "คำถามต่อไป" at bounding box center [436, 297] width 45 height 13
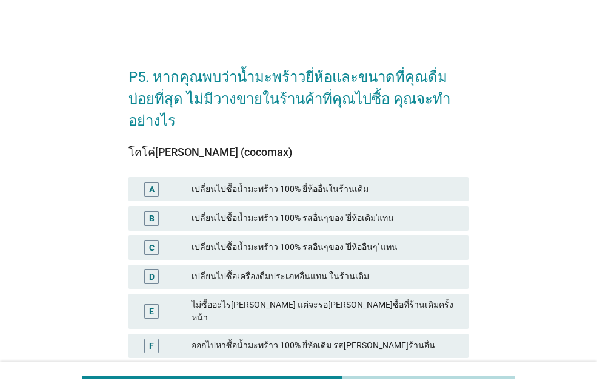
click at [301, 240] on div "เปลี่ยนไปซื้อน้ำมะพร้าว 100% รสอื่นๆของ 'ยี่ห้ออื่นๆ' แทน" at bounding box center [325, 247] width 267 height 15
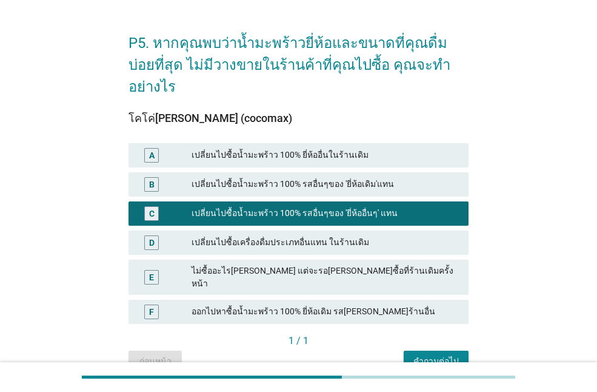
scroll to position [65, 0]
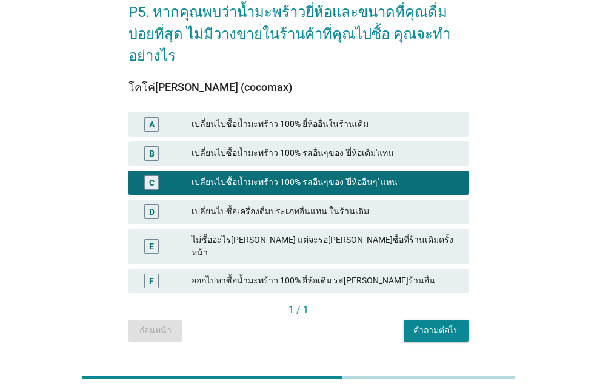
click at [442, 324] on div "คำถามต่อไป" at bounding box center [436, 330] width 45 height 13
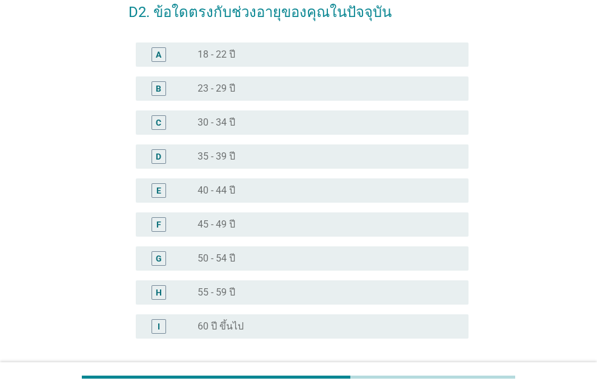
scroll to position [0, 0]
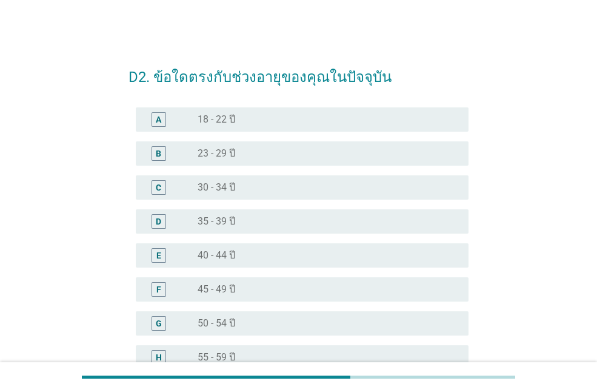
click at [246, 248] on div "radio_button_unchecked 40 - 44 ปี" at bounding box center [328, 255] width 261 height 15
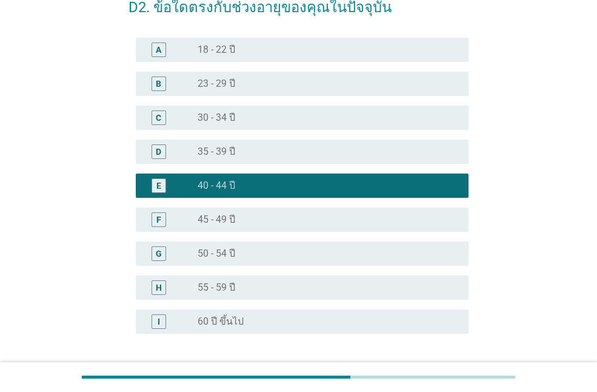
scroll to position [167, 0]
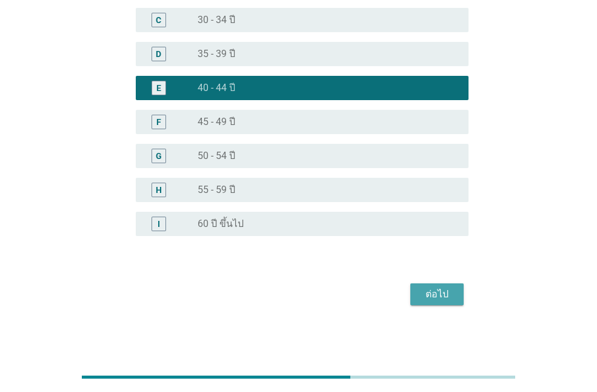
click at [447, 289] on div "ต่อไป" at bounding box center [437, 294] width 34 height 15
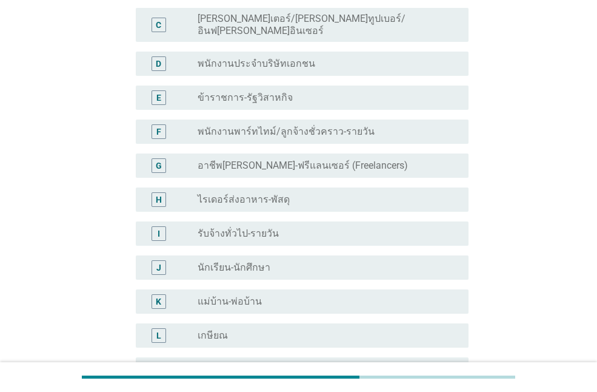
scroll to position [0, 0]
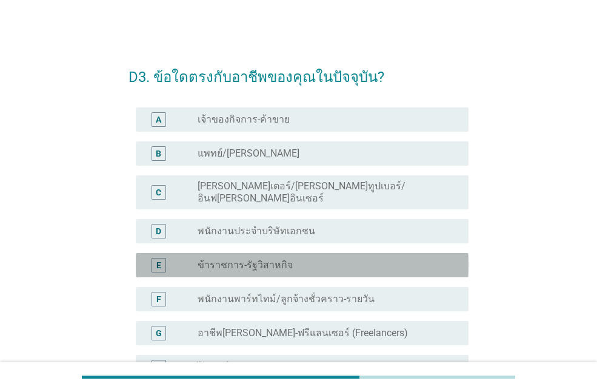
click at [293, 259] on div "radio_button_unchecked ข้าราชการ-รัฐวิสาหกิจ" at bounding box center [324, 265] width 252 height 12
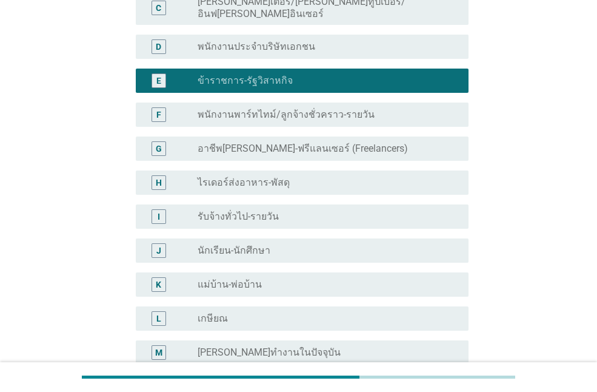
scroll to position [303, 0]
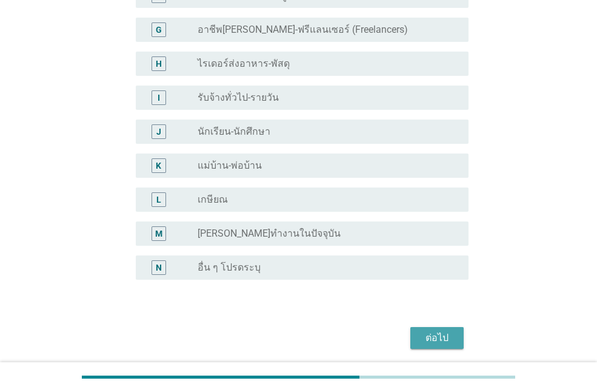
click at [440, 330] on div "ต่อไป" at bounding box center [437, 337] width 34 height 15
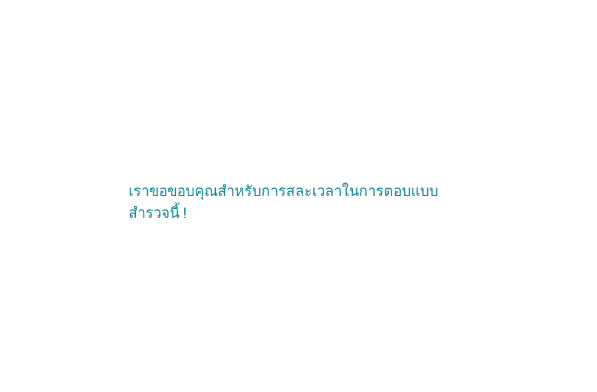
scroll to position [0, 0]
